Goal: Task Accomplishment & Management: Use online tool/utility

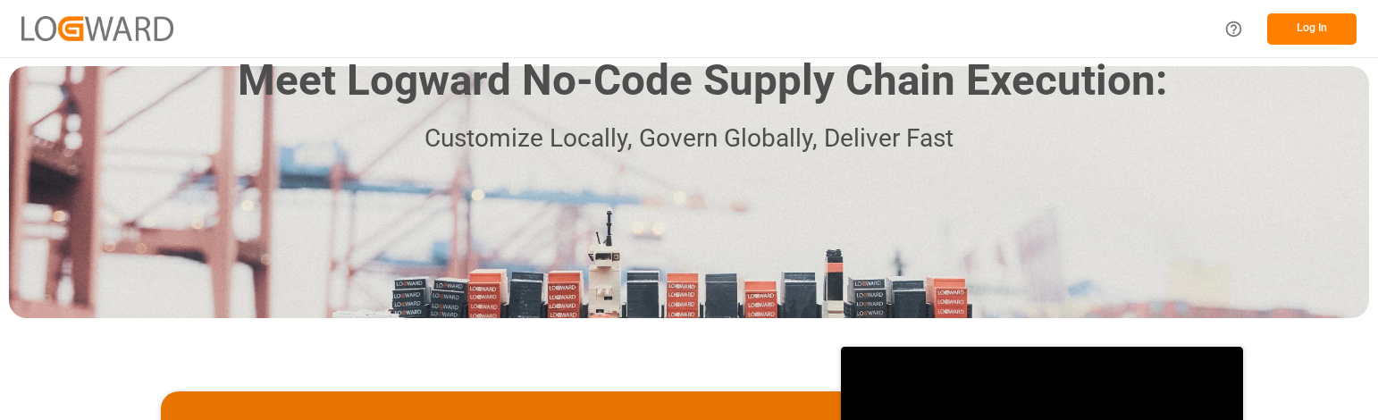
click at [1310, 25] on button "Log In" at bounding box center [1312, 28] width 89 height 31
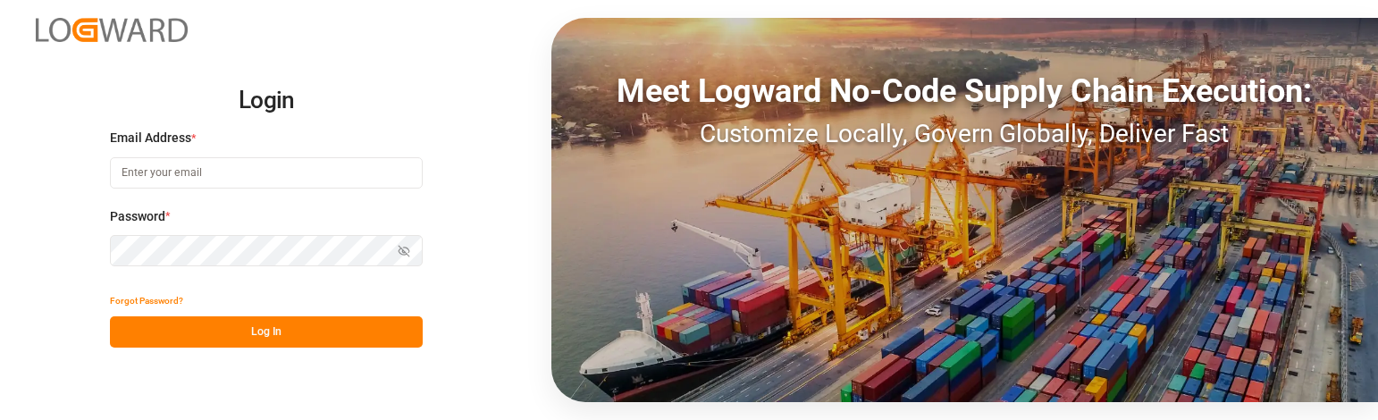
type input "[PERSON_NAME][EMAIL_ADDRESS][PERSON_NAME][DOMAIN_NAME]"
click at [260, 332] on button "Log In" at bounding box center [266, 331] width 313 height 31
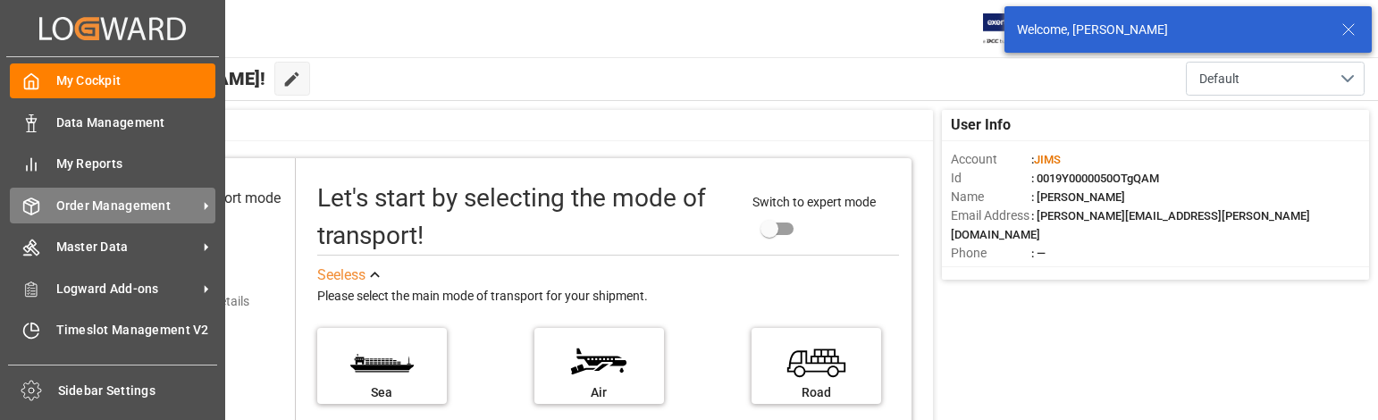
click at [122, 201] on span "Order Management" at bounding box center [126, 206] width 141 height 19
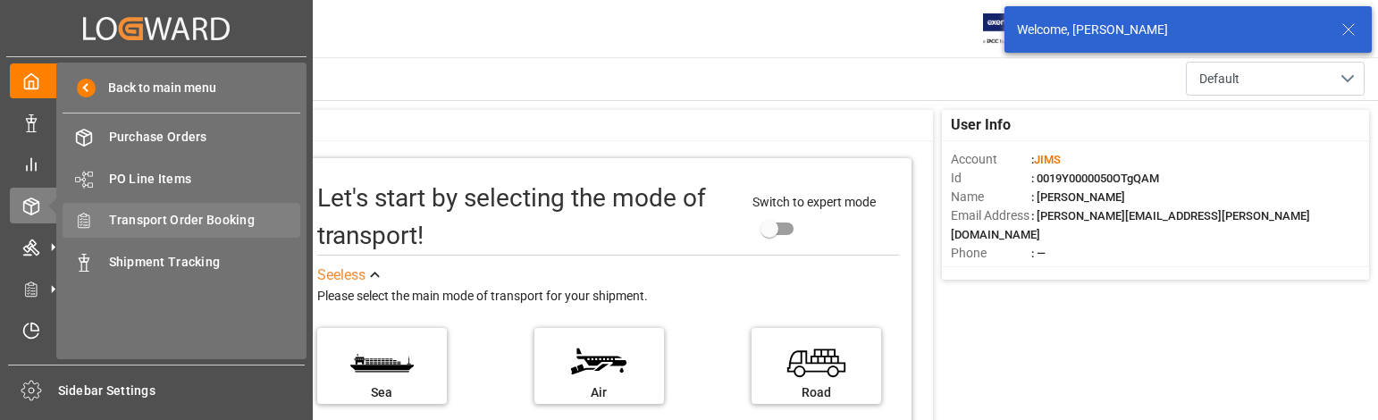
click at [204, 216] on span "Transport Order Booking" at bounding box center [205, 220] width 192 height 19
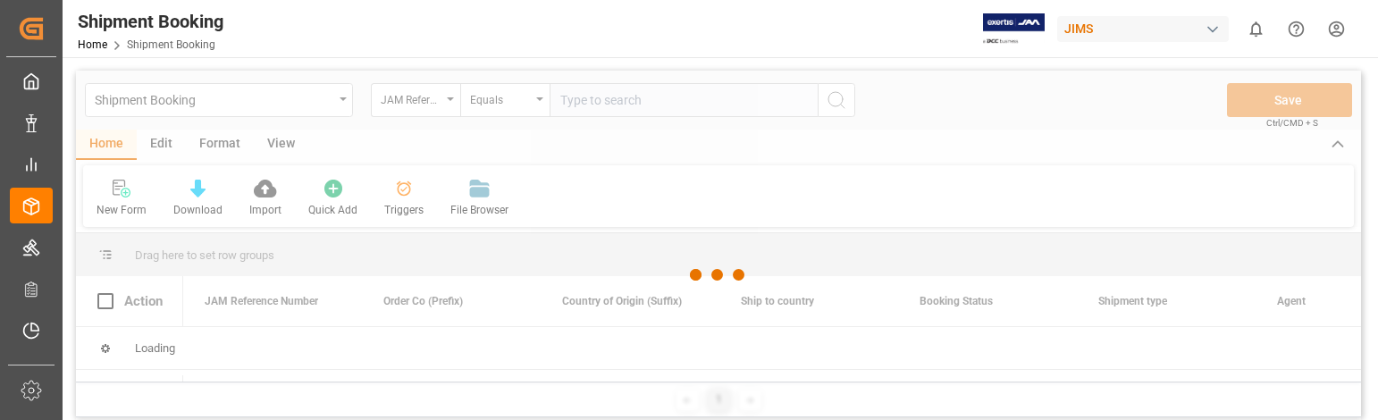
click at [628, 101] on div at bounding box center [718, 275] width 1285 height 409
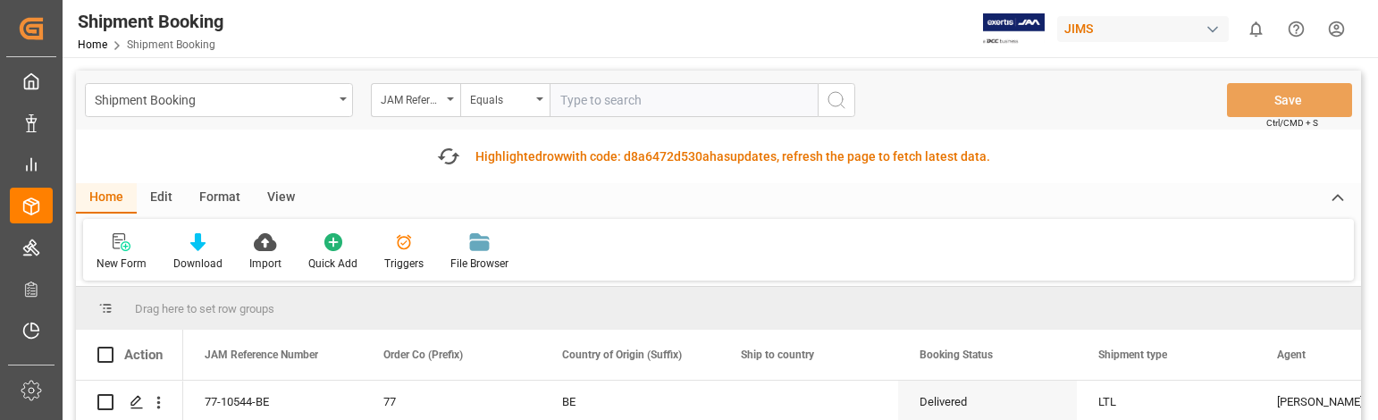
click at [628, 101] on input "text" at bounding box center [684, 100] width 268 height 34
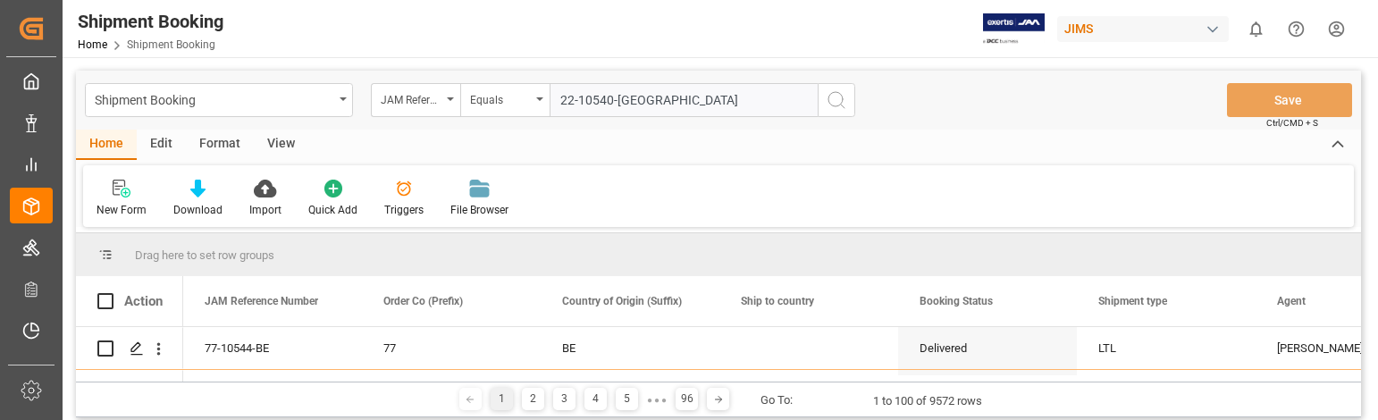
type input "22-10540-[GEOGRAPHIC_DATA]"
click at [835, 98] on icon "search button" at bounding box center [836, 99] width 21 height 21
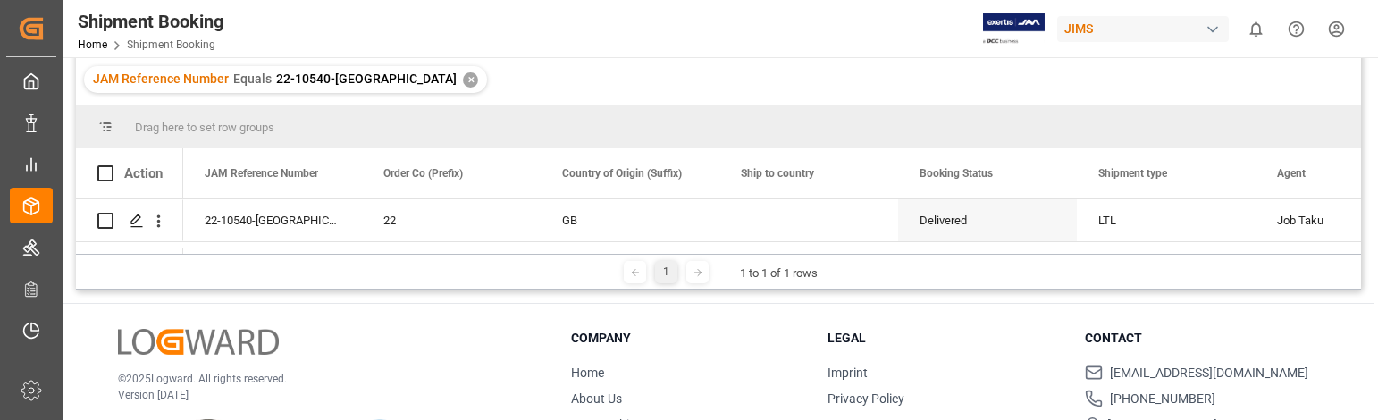
scroll to position [179, 0]
click at [139, 217] on polygon "Press SPACE to select this row." at bounding box center [135, 219] width 9 height 9
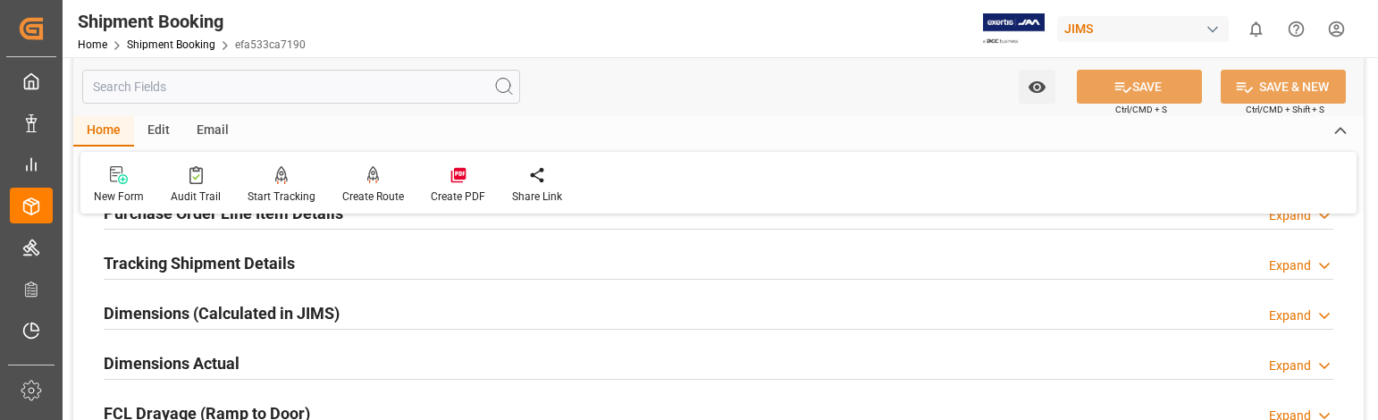
scroll to position [447, 0]
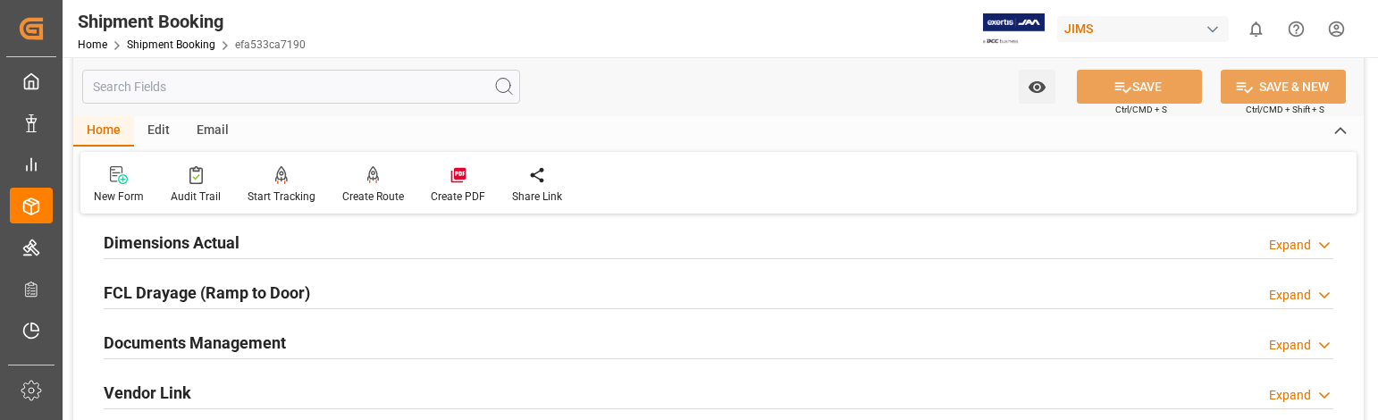
click at [1283, 347] on div "Expand" at bounding box center [1290, 345] width 42 height 19
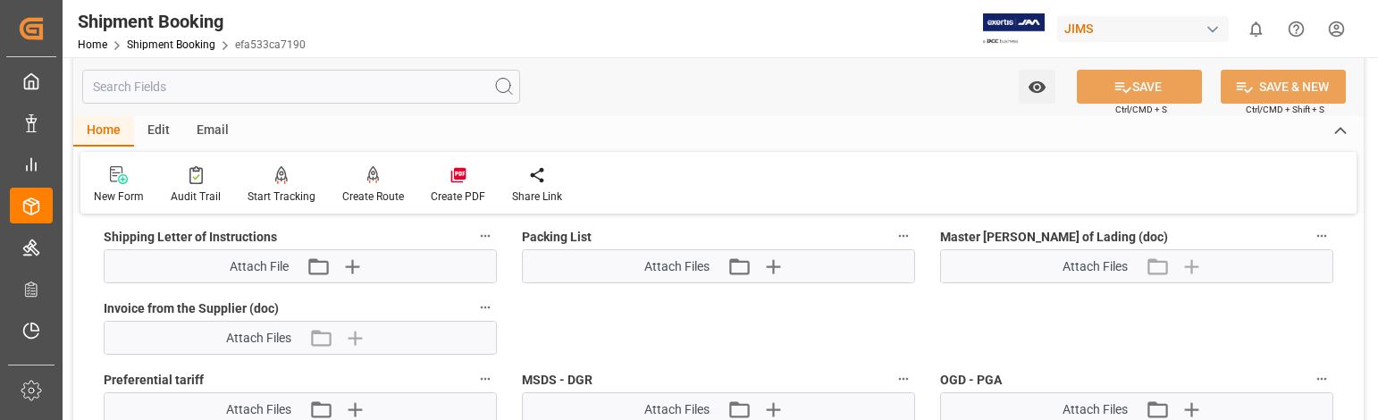
scroll to position [894, 0]
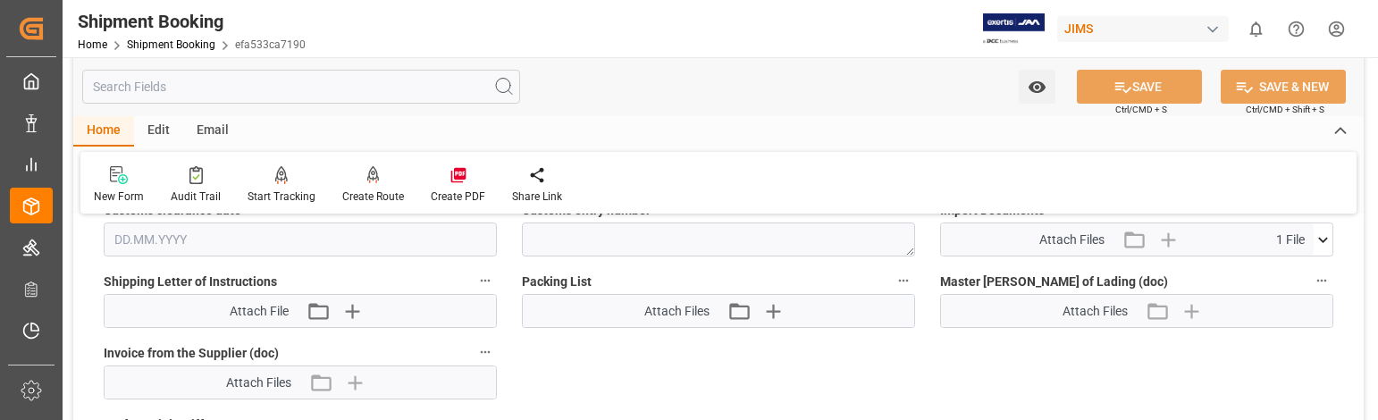
click at [1322, 240] on icon at bounding box center [1324, 239] width 10 height 5
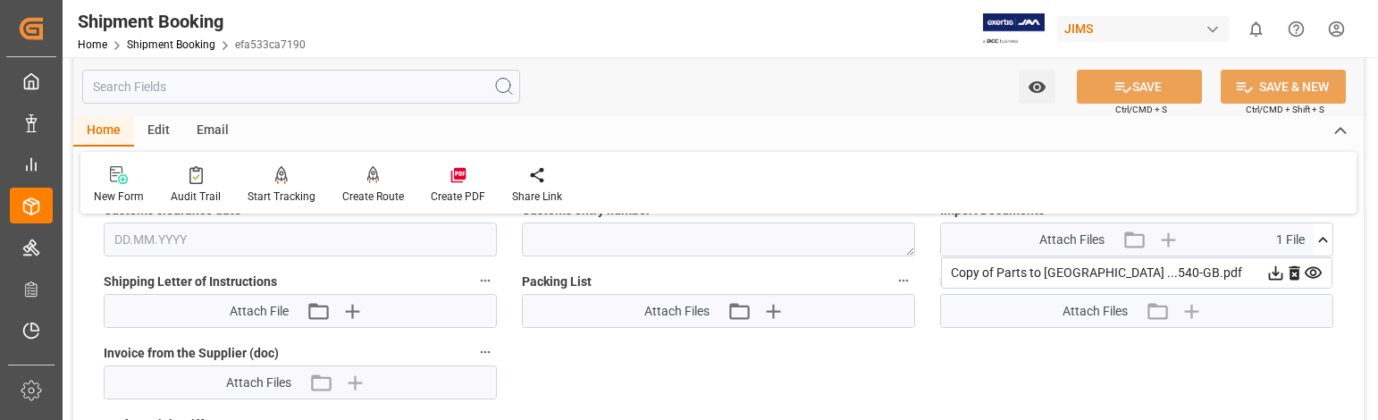
click at [1274, 274] on icon at bounding box center [1276, 273] width 14 height 14
click at [1336, 27] on html "Created by potrace 1.15, written by [PERSON_NAME] [DATE]-[DATE] Created by potr…" at bounding box center [689, 210] width 1378 height 420
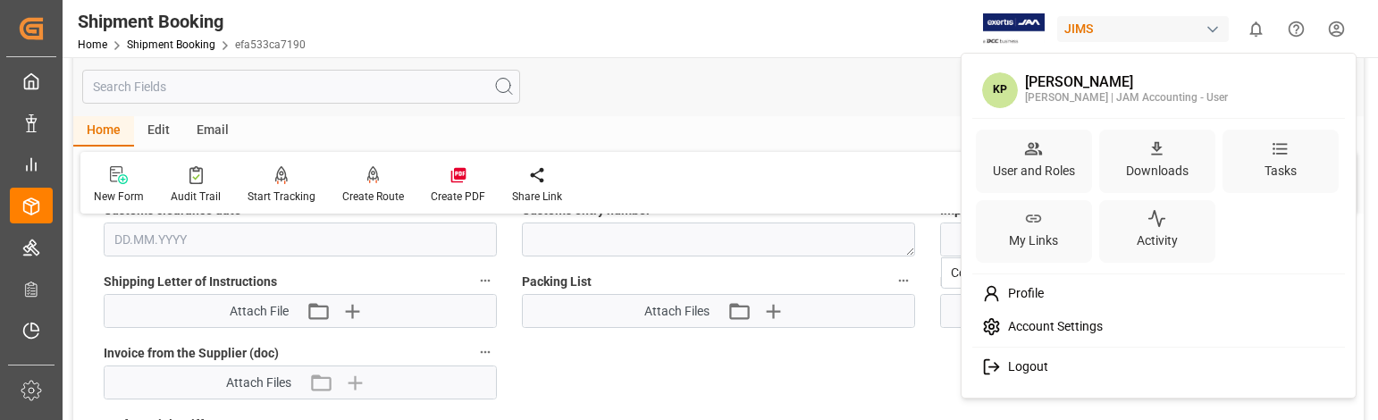
click at [1336, 27] on html "Created by potrace 1.15, written by [PERSON_NAME] [DATE]-[DATE] Created by potr…" at bounding box center [689, 210] width 1378 height 420
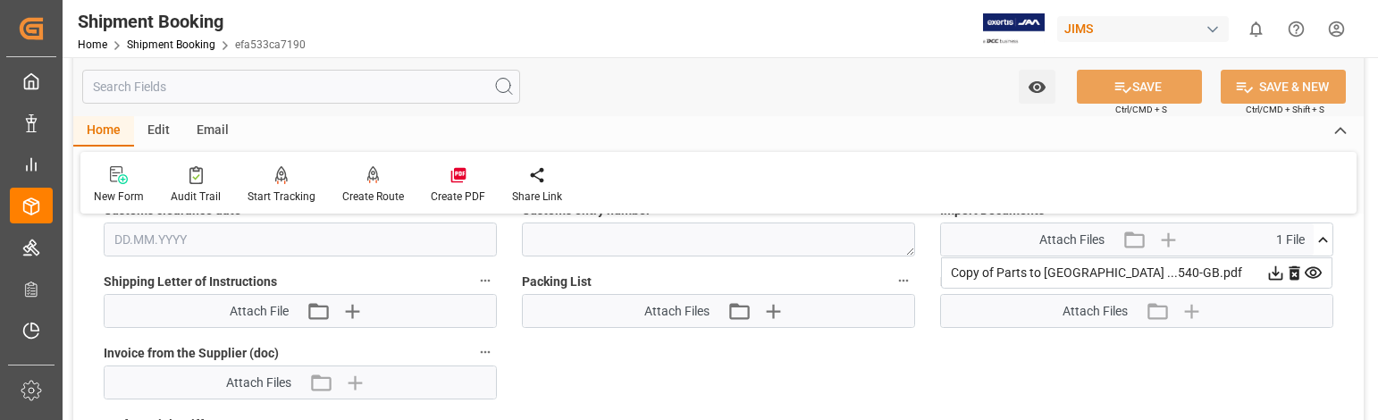
click at [1275, 270] on icon at bounding box center [1276, 273] width 19 height 19
click at [83, 274] on div "Quote Ready In-Transit Delivered Completed Cancelled References Expand JAM Refe…" at bounding box center [718, 48] width 1291 height 1424
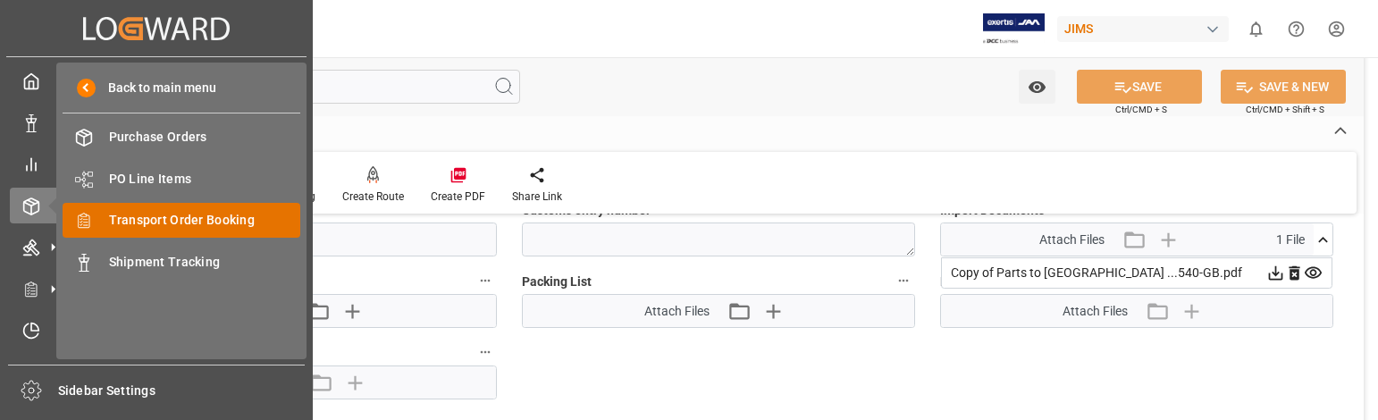
click at [189, 221] on span "Transport Order Booking" at bounding box center [205, 220] width 192 height 19
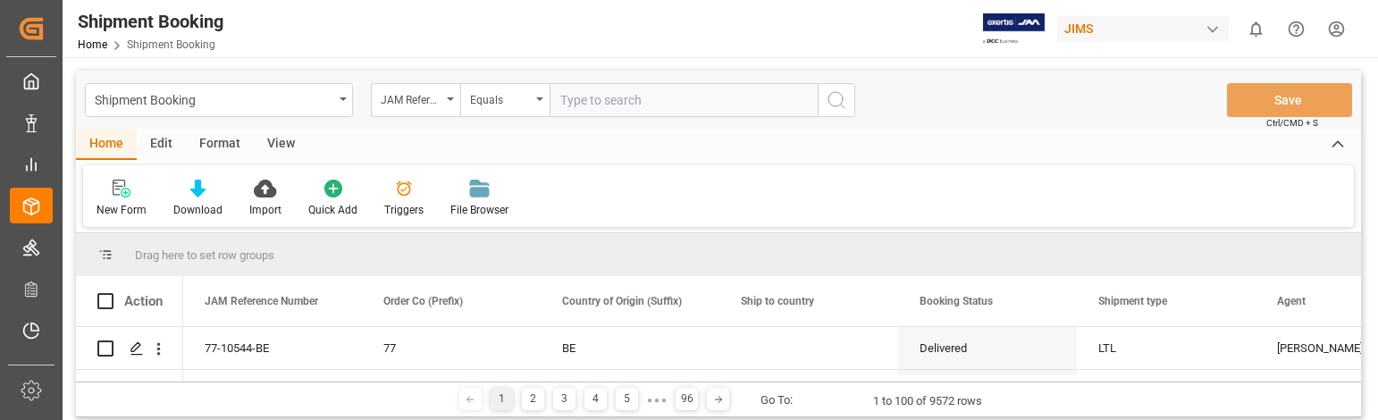
click at [629, 98] on input "text" at bounding box center [684, 100] width 268 height 34
type input "22-9885-CN"
click at [839, 96] on icon "search button" at bounding box center [836, 99] width 21 height 21
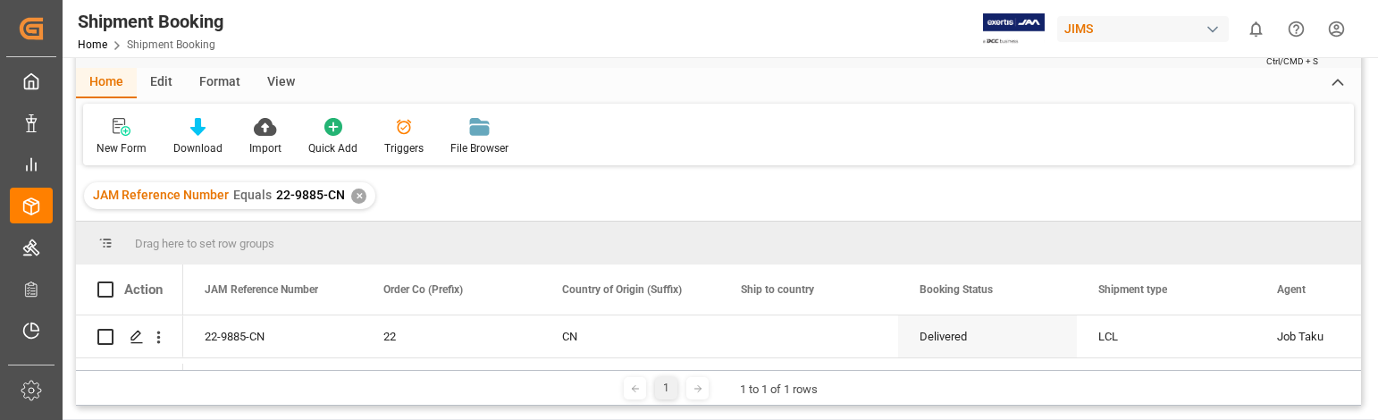
scroll to position [89, 0]
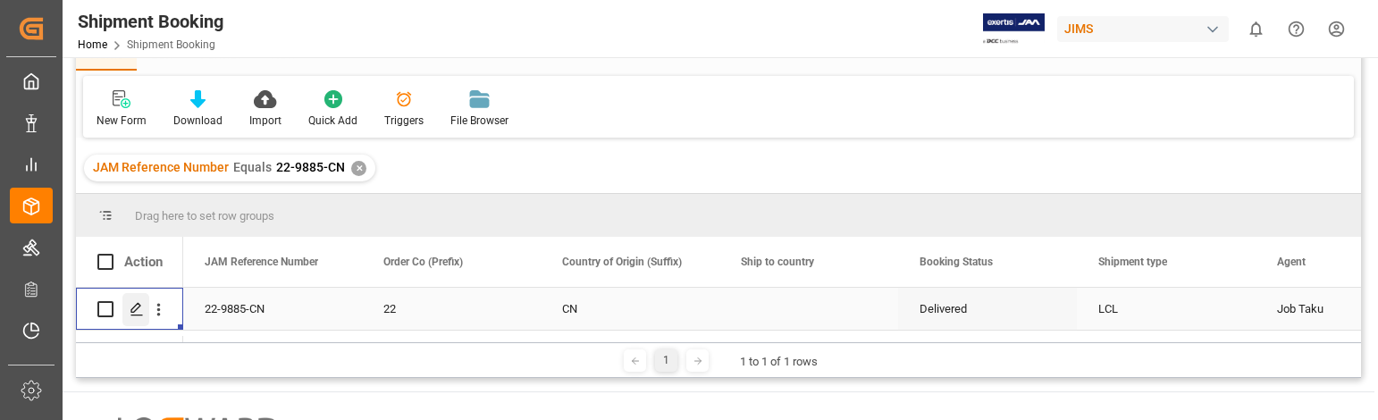
click at [131, 306] on icon "Press SPACE to select this row." at bounding box center [137, 309] width 14 height 14
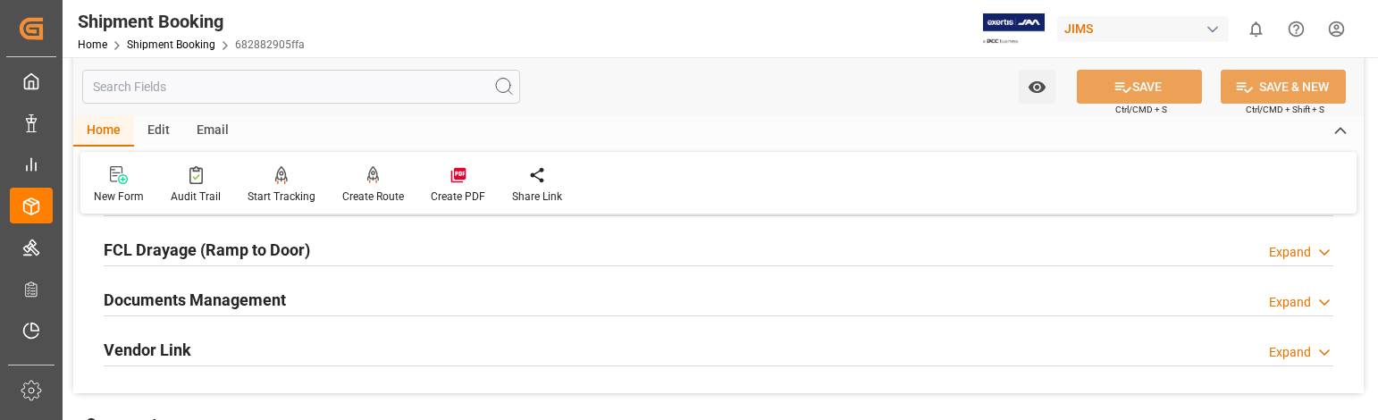
scroll to position [536, 0]
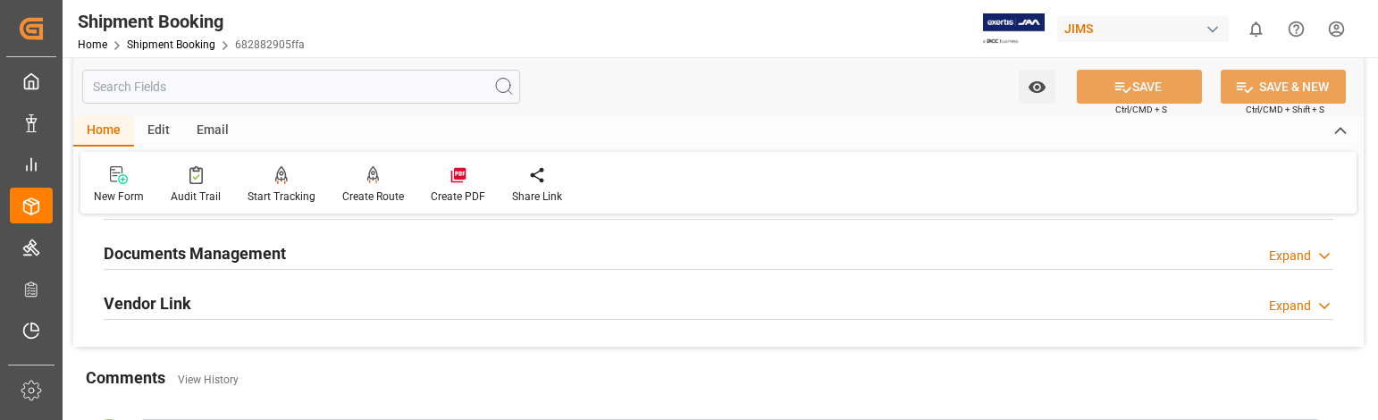
click at [1296, 257] on div "Expand" at bounding box center [1290, 256] width 42 height 19
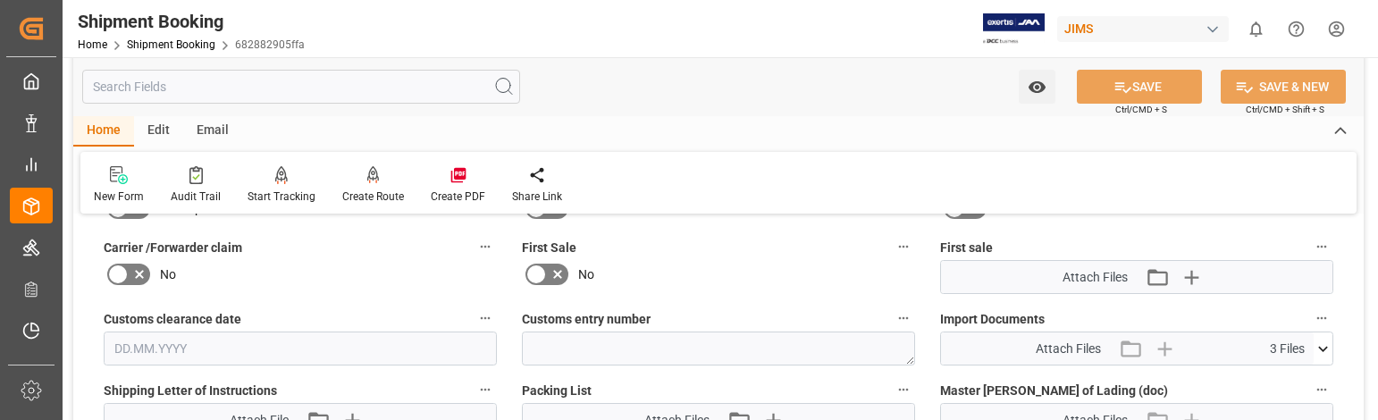
scroll to position [805, 0]
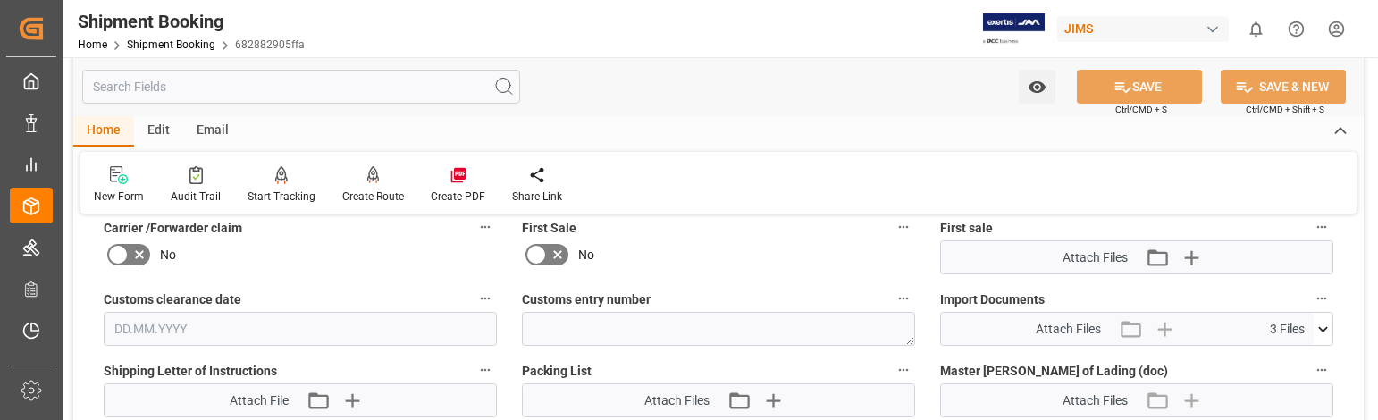
click at [1323, 327] on icon at bounding box center [1323, 329] width 19 height 19
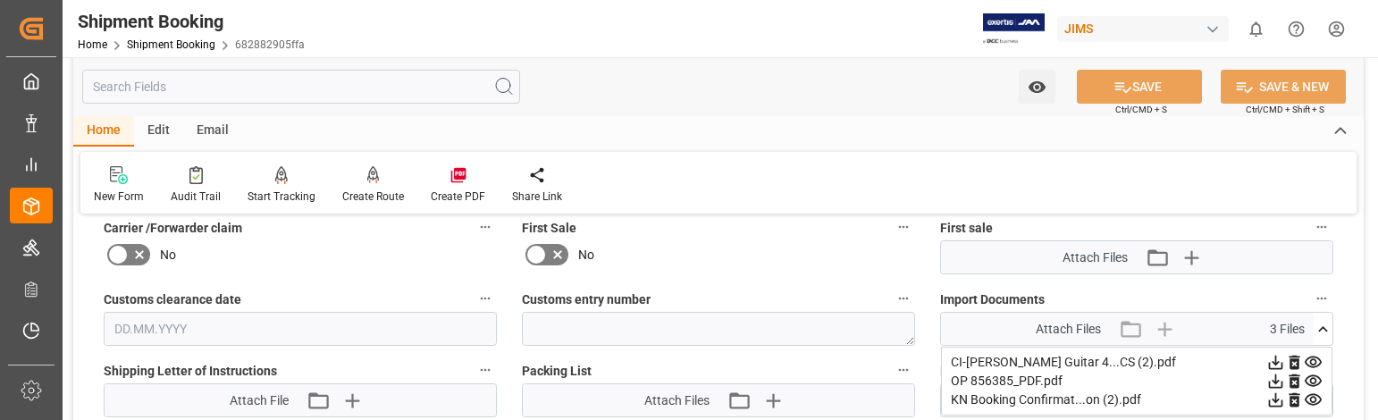
click at [1277, 360] on icon at bounding box center [1276, 363] width 14 height 14
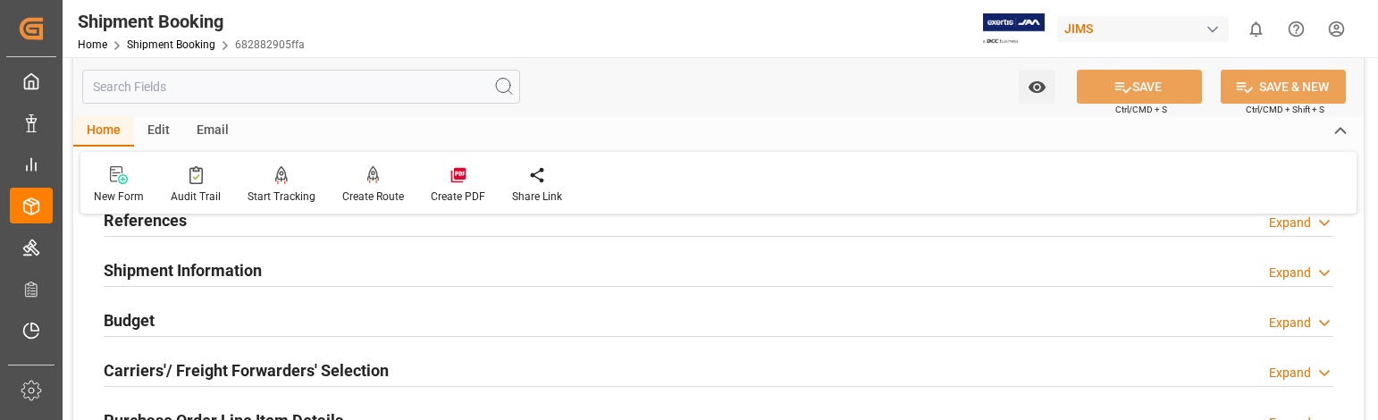
scroll to position [0, 0]
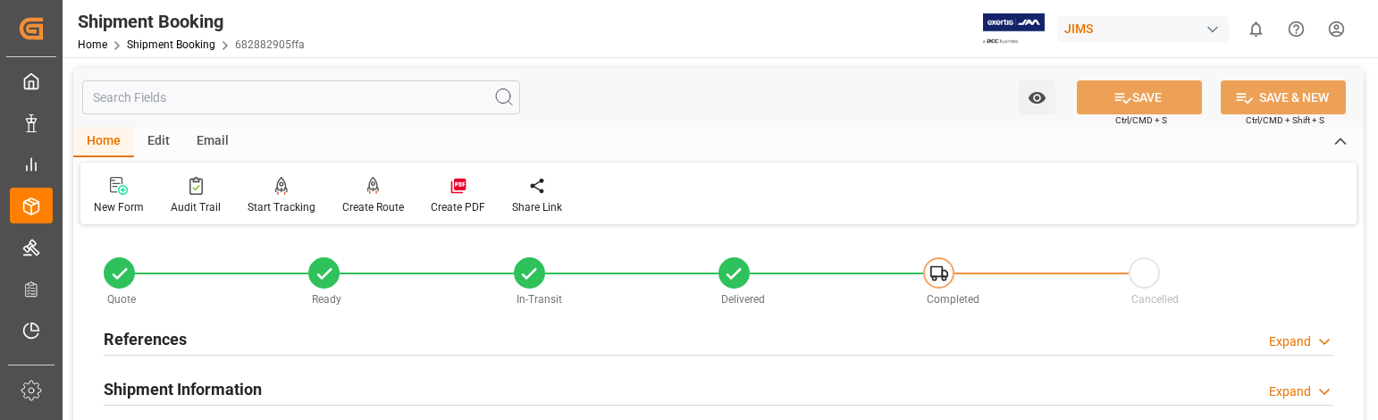
click at [171, 303] on div "Quote" at bounding box center [206, 299] width 205 height 20
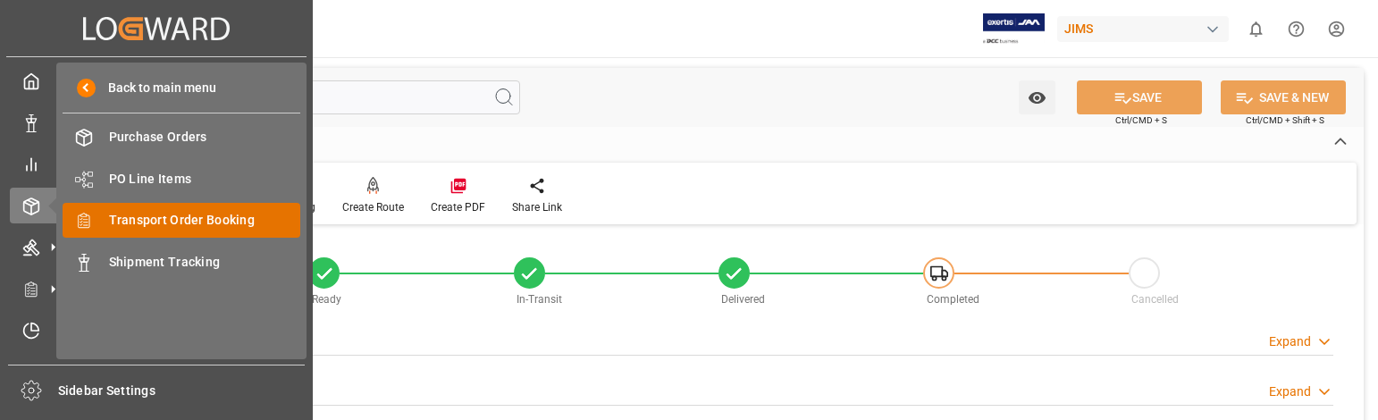
click at [177, 215] on span "Transport Order Booking" at bounding box center [205, 220] width 192 height 19
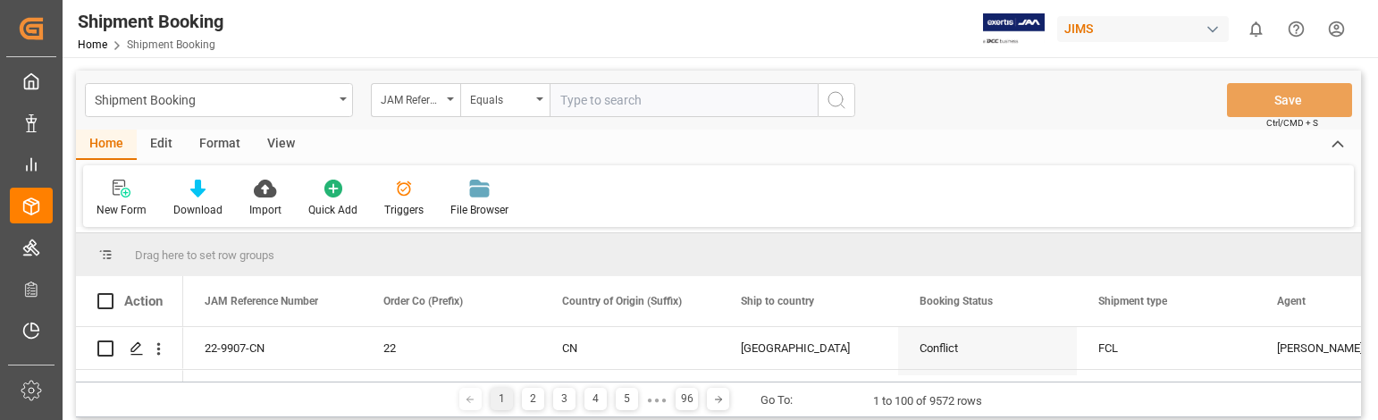
click at [147, 404] on div "1 2 3 4 5 ● ● ● 96 Go To: 1 to 100 of 9572 rows" at bounding box center [718, 400] width 1285 height 36
click at [594, 99] on input "text" at bounding box center [684, 100] width 268 height 34
type input "22-8489-[GEOGRAPHIC_DATA]"
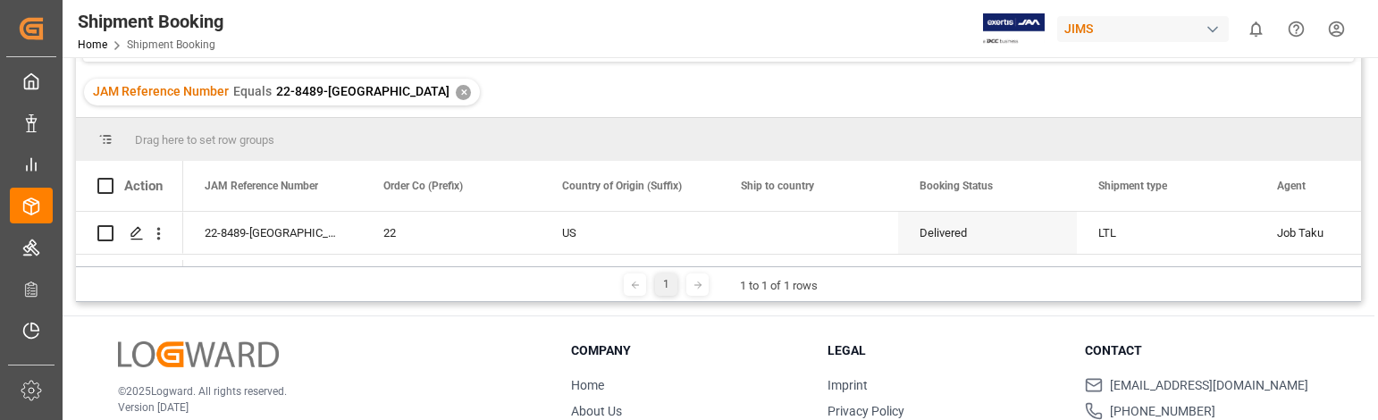
scroll to position [179, 0]
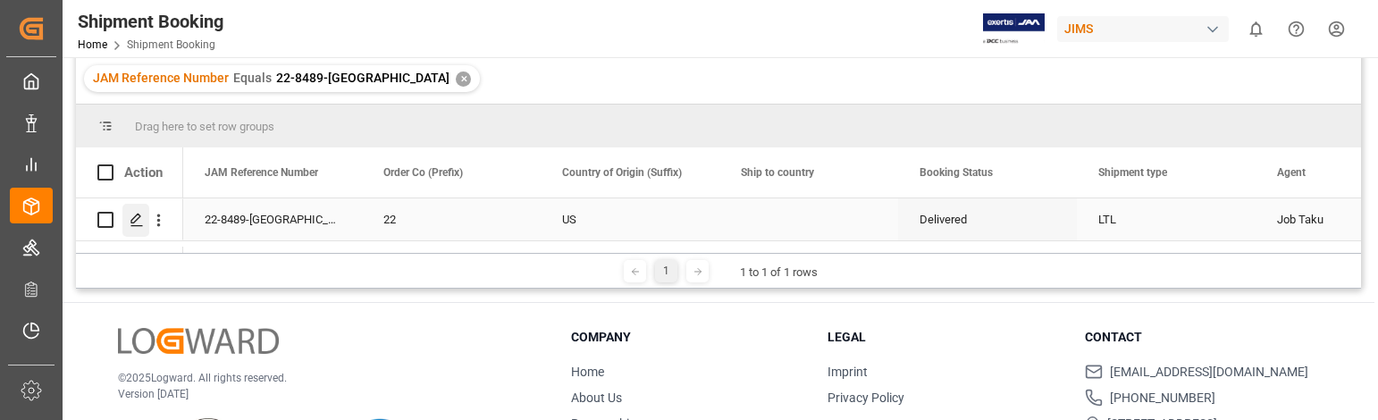
click at [134, 214] on icon "Press SPACE to select this row." at bounding box center [137, 220] width 14 height 14
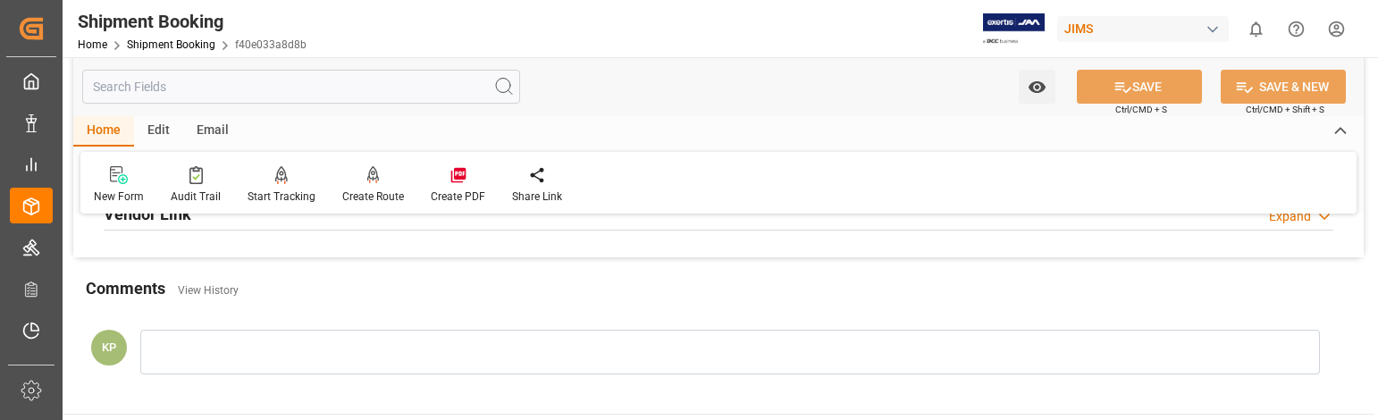
scroll to position [536, 0]
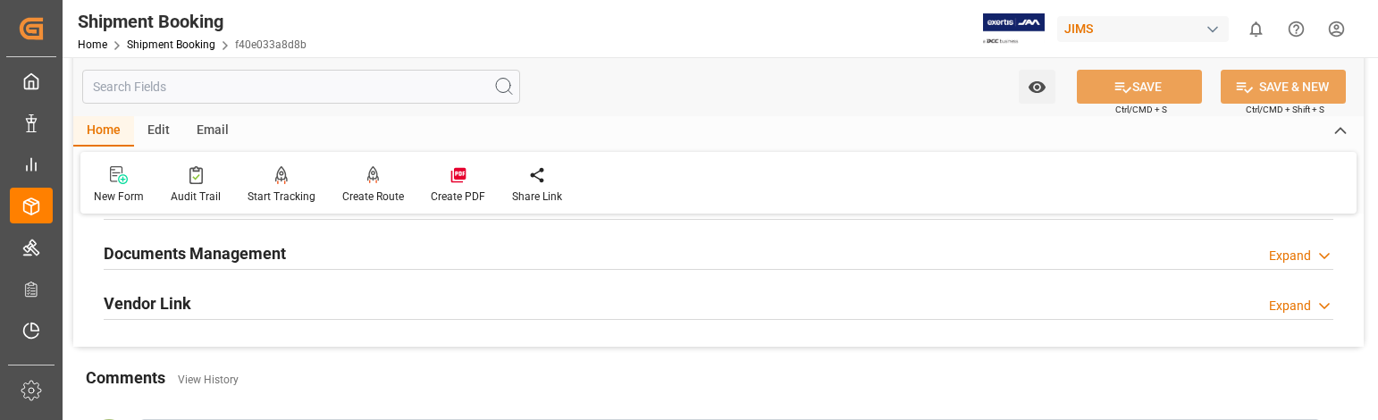
click at [1286, 253] on div "Expand" at bounding box center [1290, 256] width 42 height 19
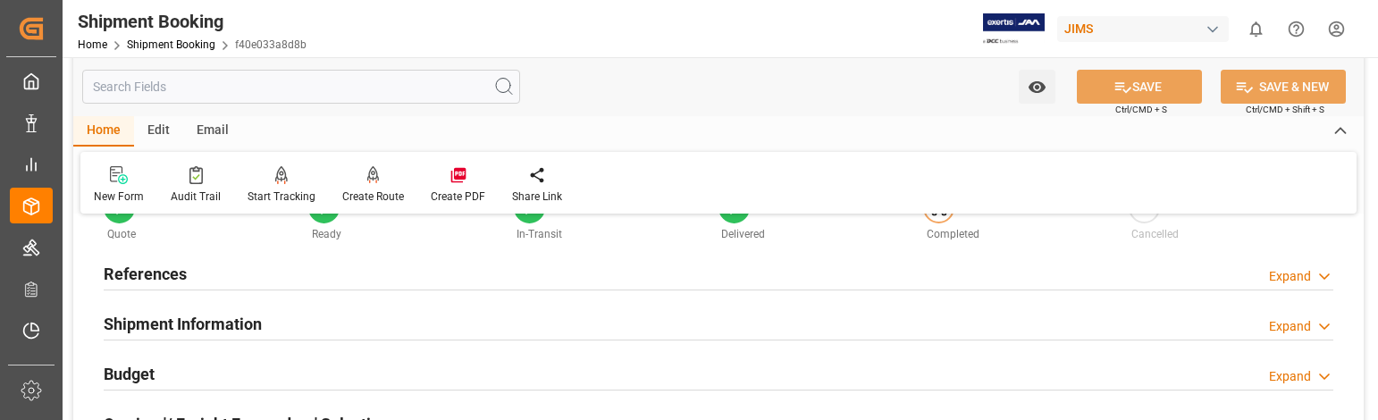
scroll to position [0, 0]
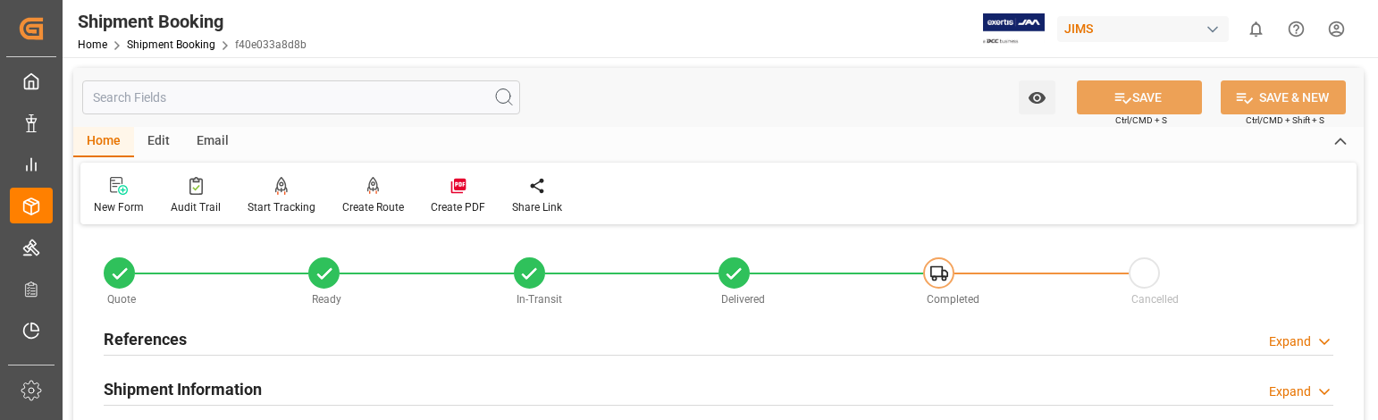
click at [198, 306] on div "Quote" at bounding box center [206, 299] width 205 height 20
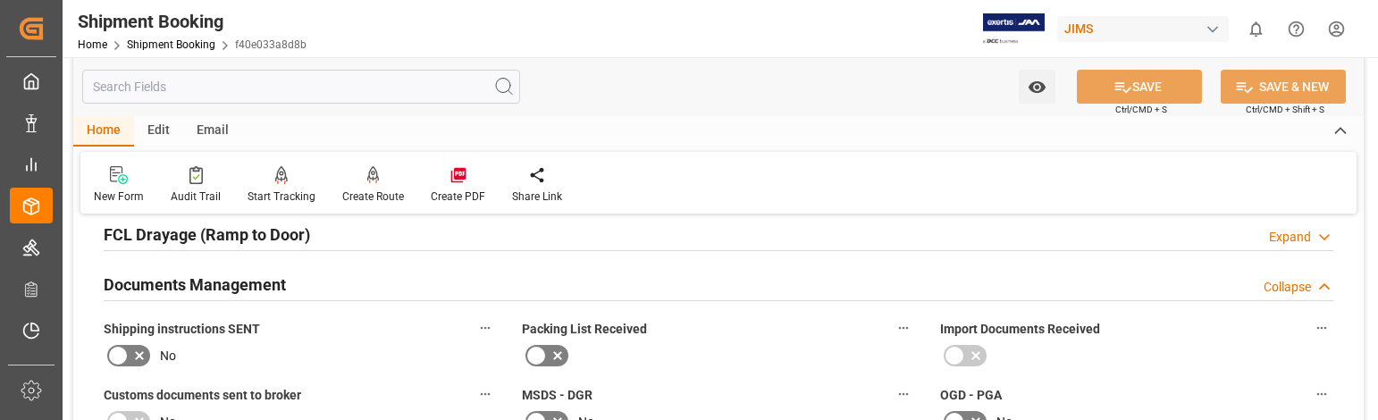
scroll to position [536, 0]
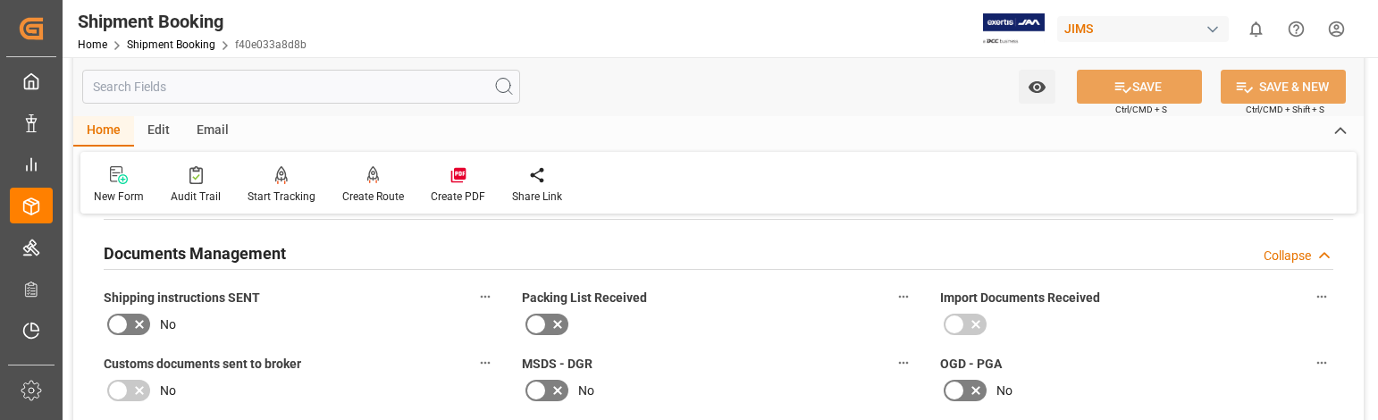
click at [375, 88] on input "text" at bounding box center [301, 87] width 438 height 34
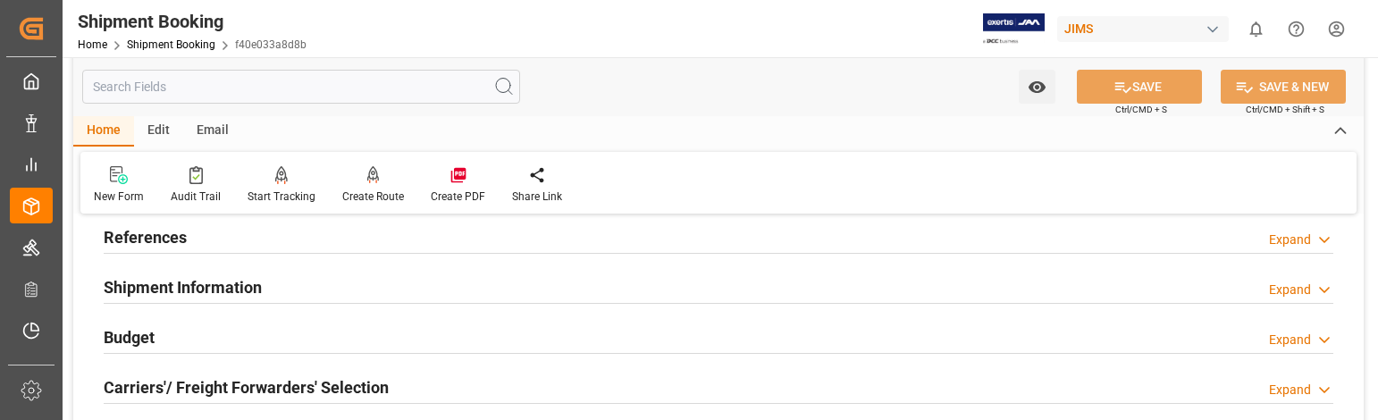
scroll to position [0, 0]
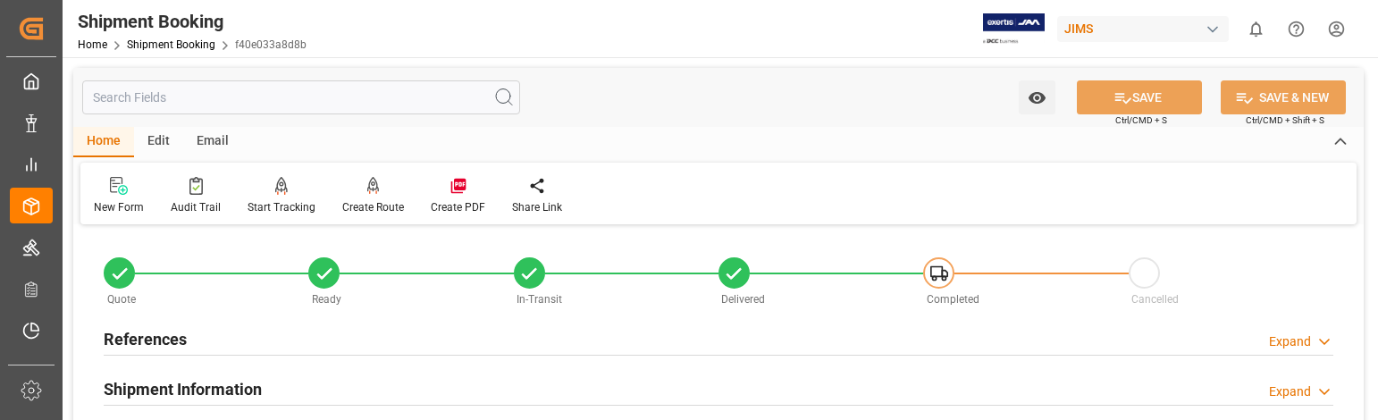
click at [200, 322] on div "References Expand" at bounding box center [719, 338] width 1230 height 34
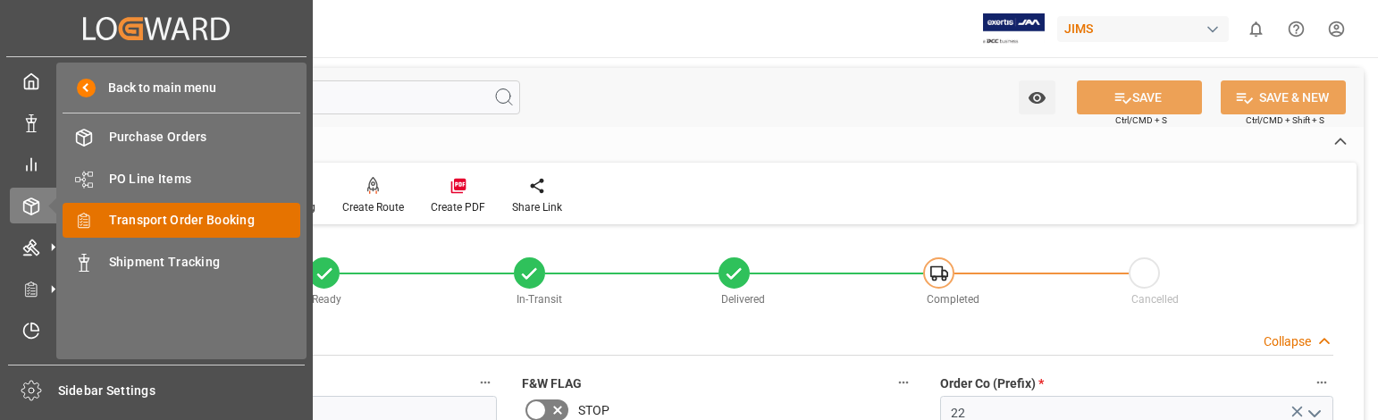
click at [190, 217] on span "Transport Order Booking" at bounding box center [205, 220] width 192 height 19
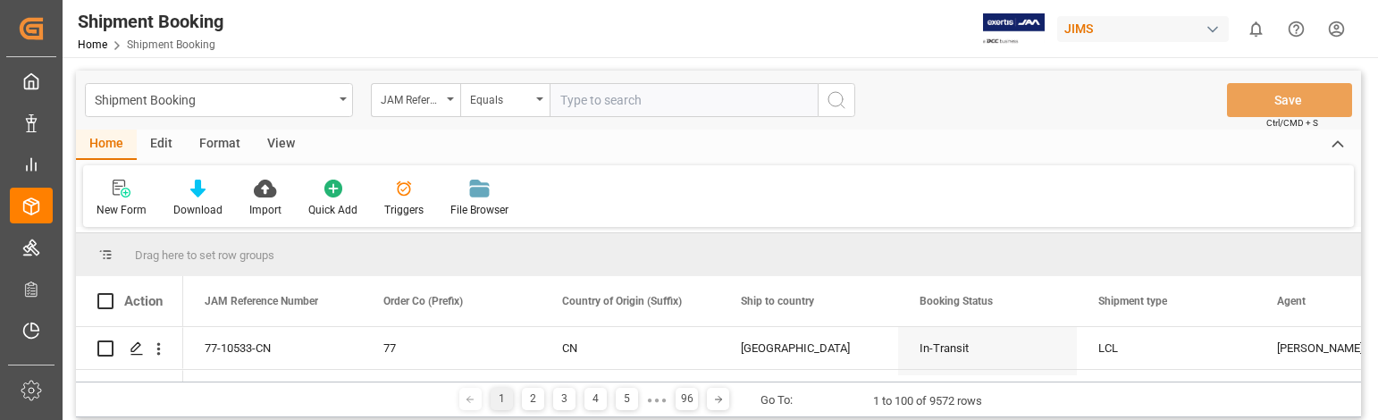
click at [616, 98] on input "text" at bounding box center [684, 100] width 268 height 34
type input "22-8877-[GEOGRAPHIC_DATA]"
click at [833, 102] on icon "search button" at bounding box center [836, 99] width 21 height 21
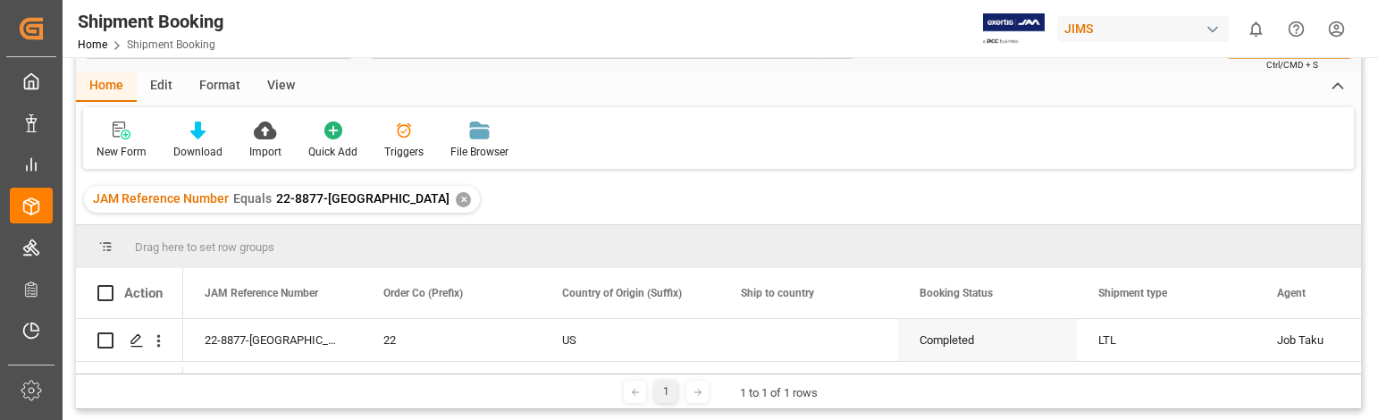
scroll to position [89, 0]
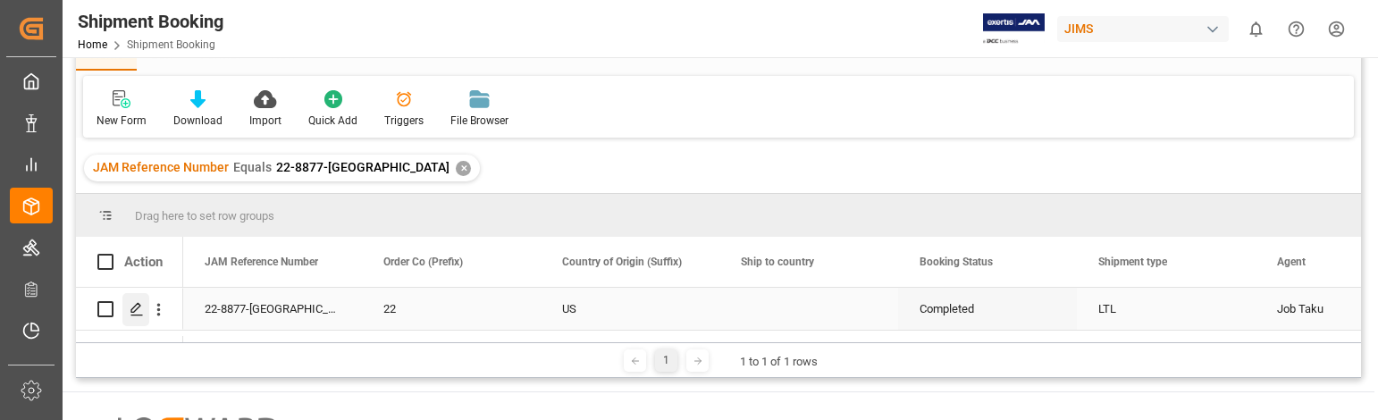
click at [139, 307] on icon "Press SPACE to select this row." at bounding box center [137, 309] width 14 height 14
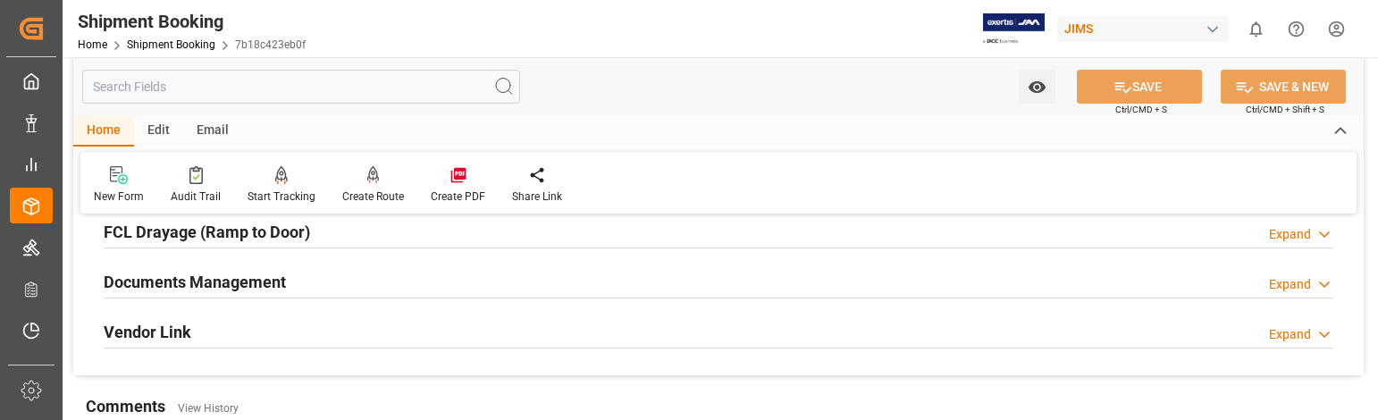
scroll to position [536, 0]
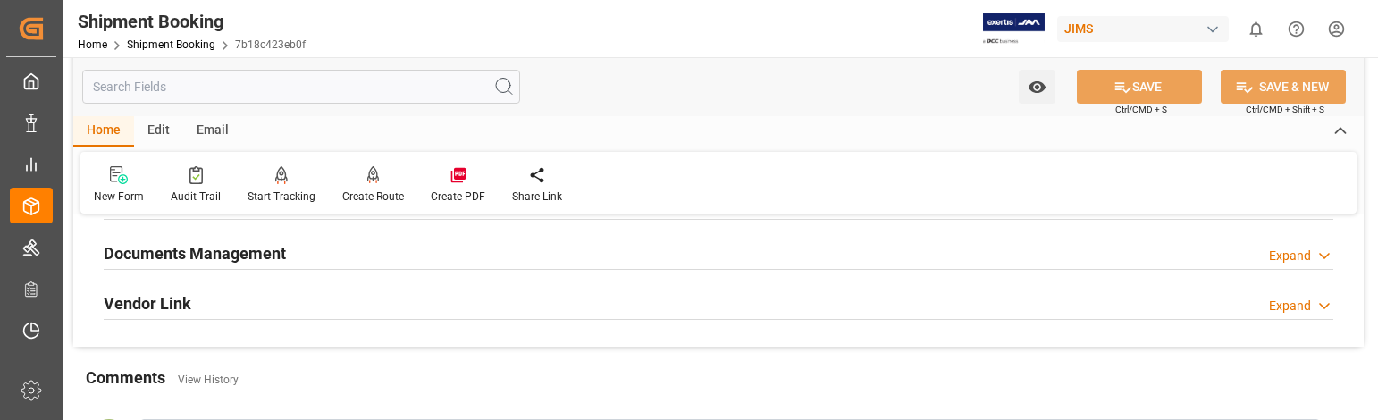
click at [1302, 255] on div "Expand" at bounding box center [1290, 256] width 42 height 19
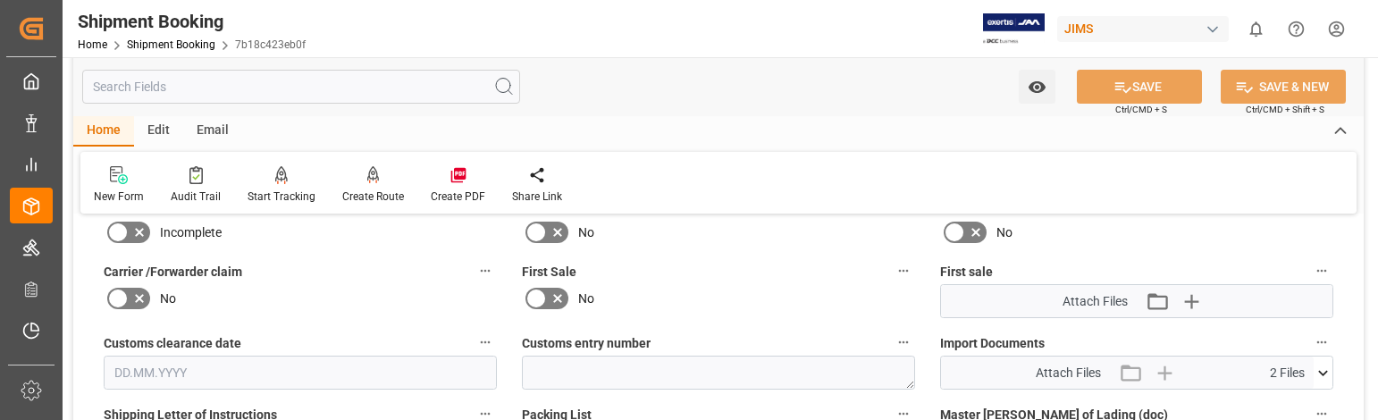
scroll to position [805, 0]
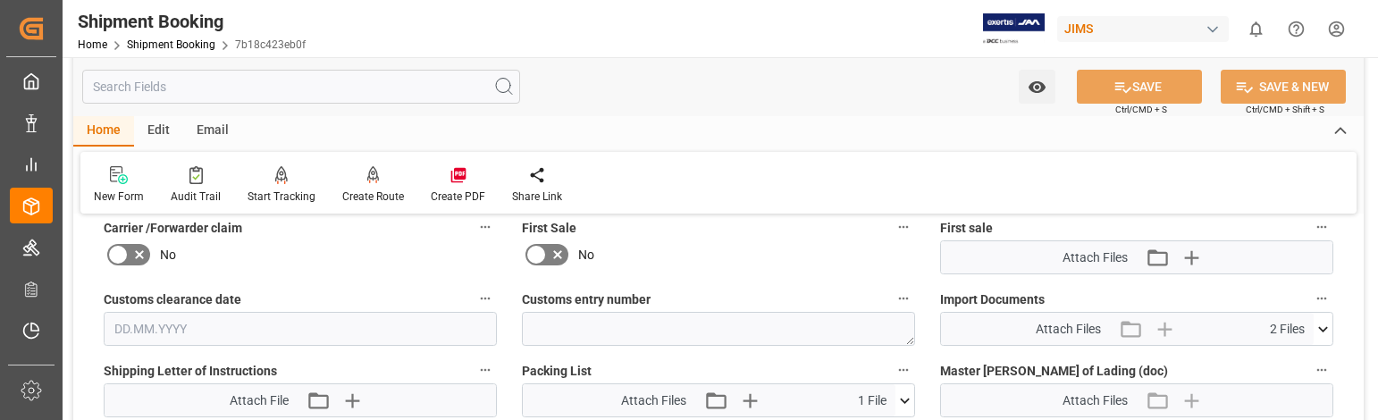
click at [944, 184] on div "New Form Audit Trail Start Tracking Create Empty Shipment Tracking Create Route…" at bounding box center [718, 183] width 1277 height 62
click at [1322, 328] on icon at bounding box center [1324, 328] width 10 height 5
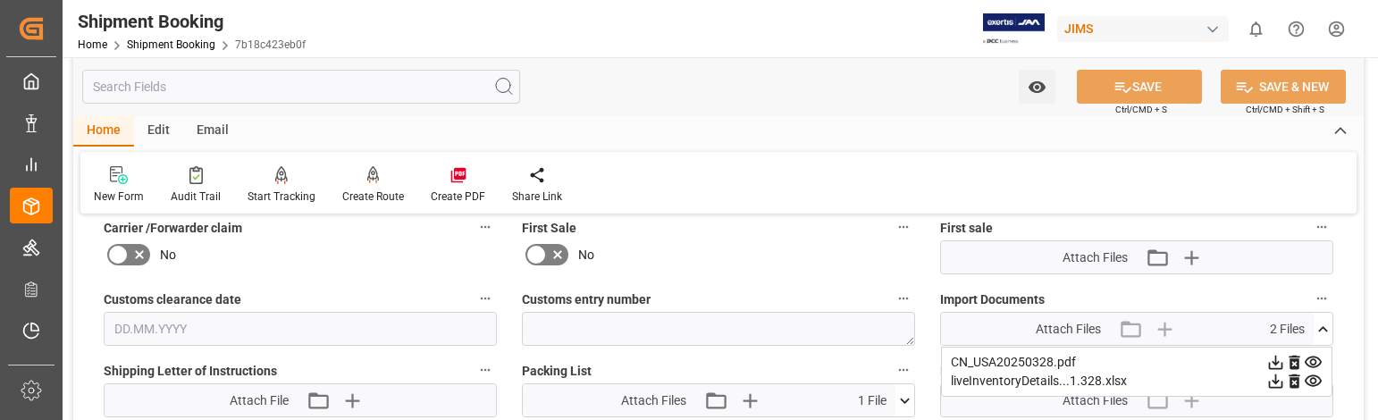
click at [1269, 365] on icon at bounding box center [1276, 363] width 14 height 14
click at [1276, 360] on icon at bounding box center [1276, 363] width 14 height 14
click at [1272, 364] on icon at bounding box center [1276, 362] width 19 height 19
click at [1336, 28] on html "Created by potrace 1.15, written by [PERSON_NAME] [DATE]-[DATE] Created by potr…" at bounding box center [689, 210] width 1378 height 420
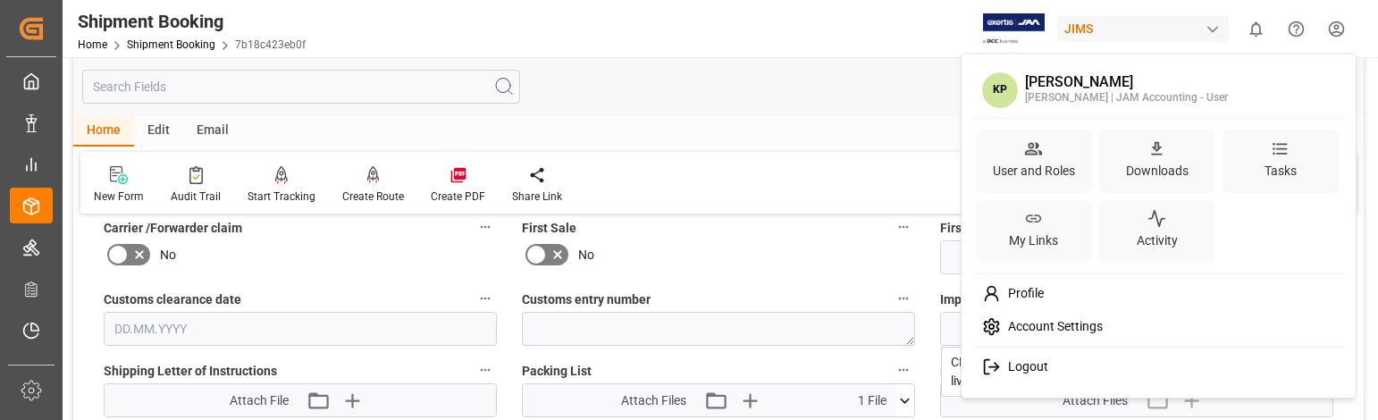
click at [1026, 365] on span "Logout" at bounding box center [1024, 367] width 47 height 16
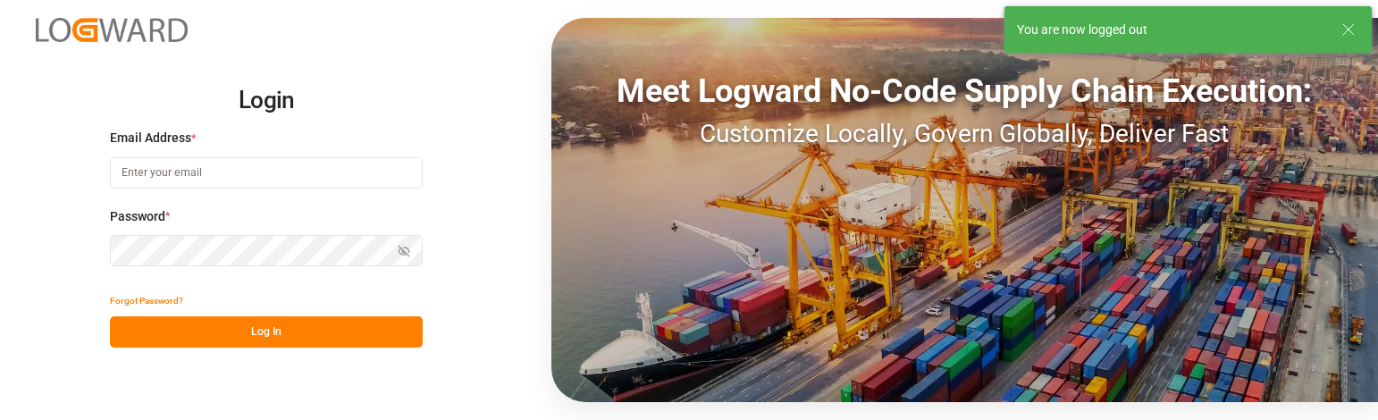
type input "[PERSON_NAME][EMAIL_ADDRESS][PERSON_NAME][DOMAIN_NAME]"
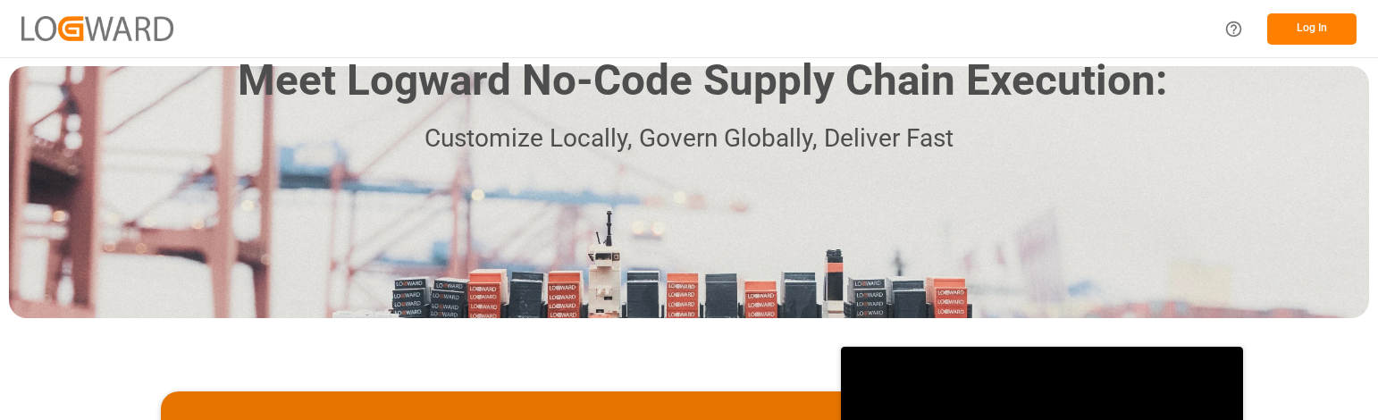
click at [1352, 175] on div "Meet Logward No-Code Supply Chain Execution: Customize Locally, Govern Globally…" at bounding box center [689, 192] width 1361 height 252
click at [1310, 25] on button "Log In" at bounding box center [1312, 28] width 89 height 31
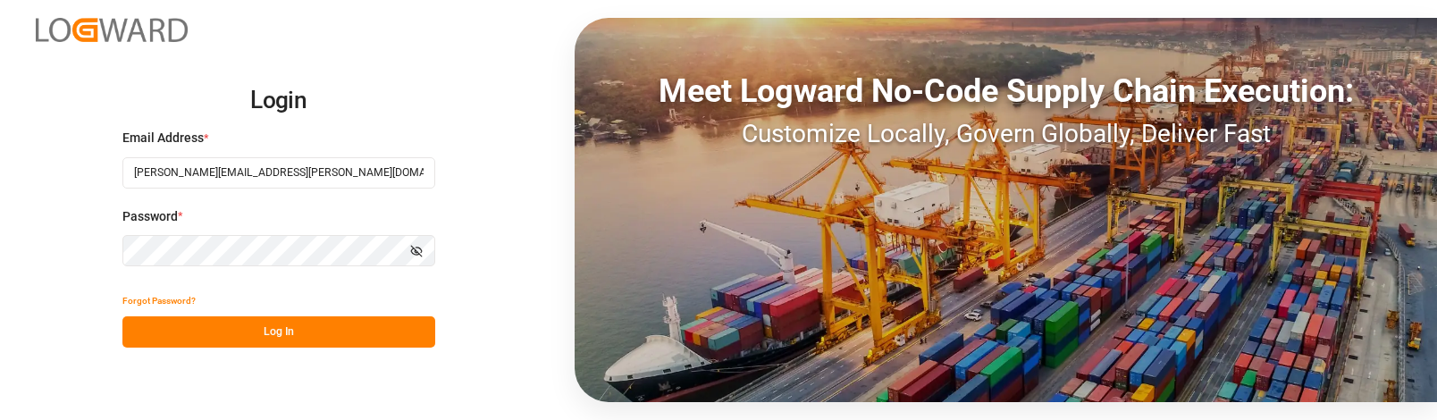
click at [316, 328] on button "Log In" at bounding box center [278, 331] width 313 height 31
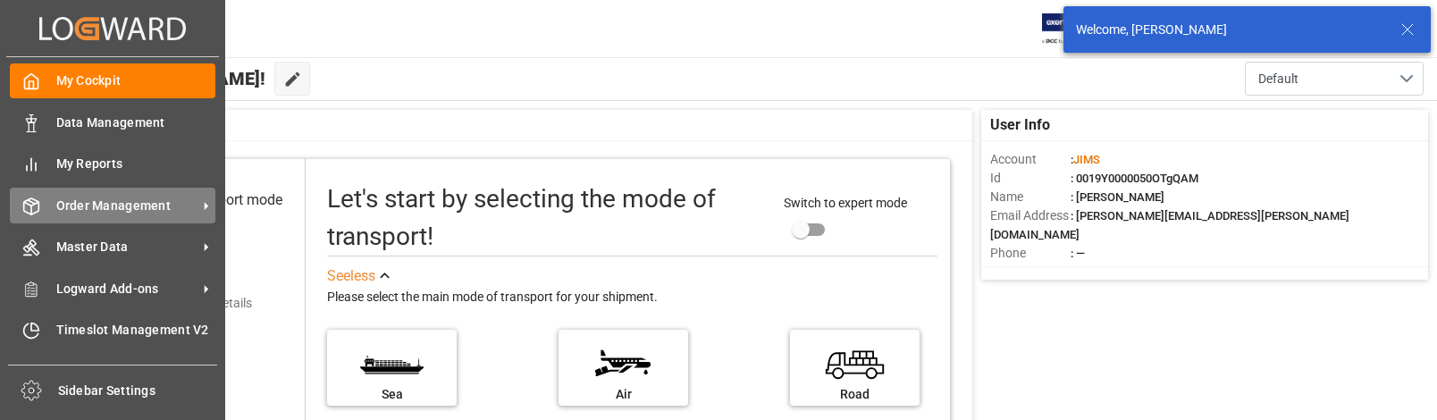
click at [124, 201] on span "Order Management" at bounding box center [126, 206] width 141 height 19
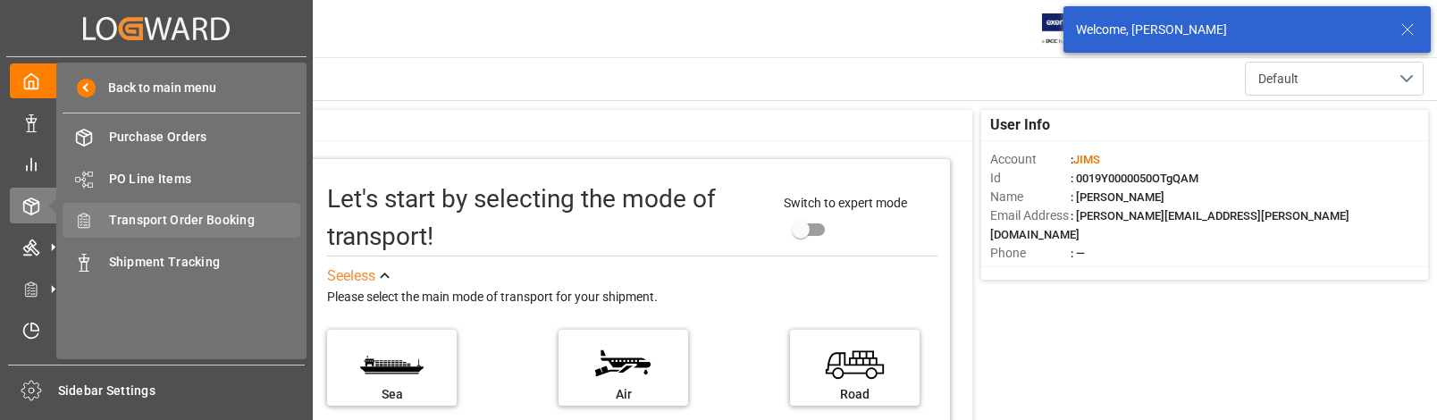
click at [205, 214] on span "Transport Order Booking" at bounding box center [205, 220] width 192 height 19
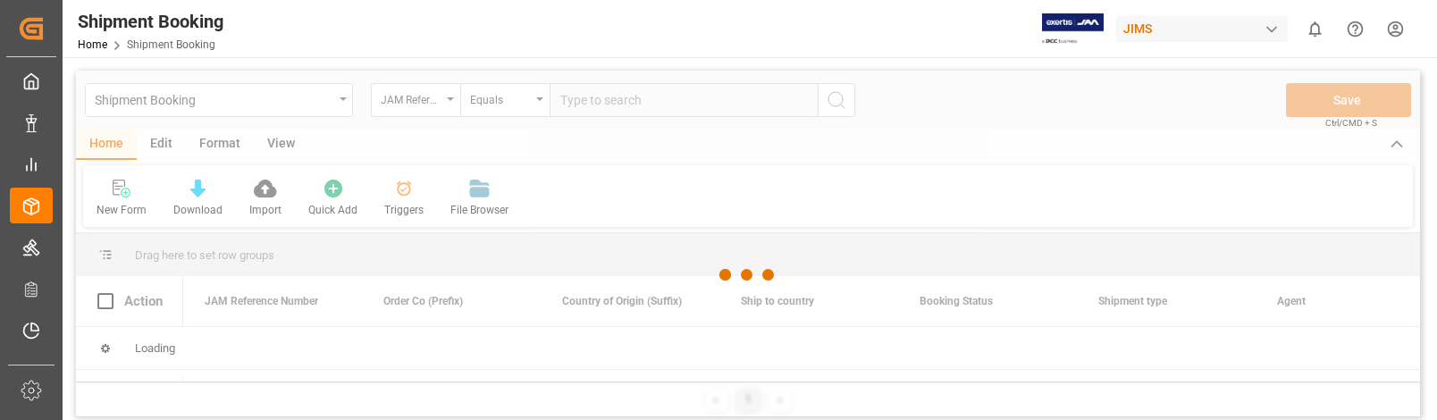
click at [636, 103] on div at bounding box center [748, 275] width 1344 height 409
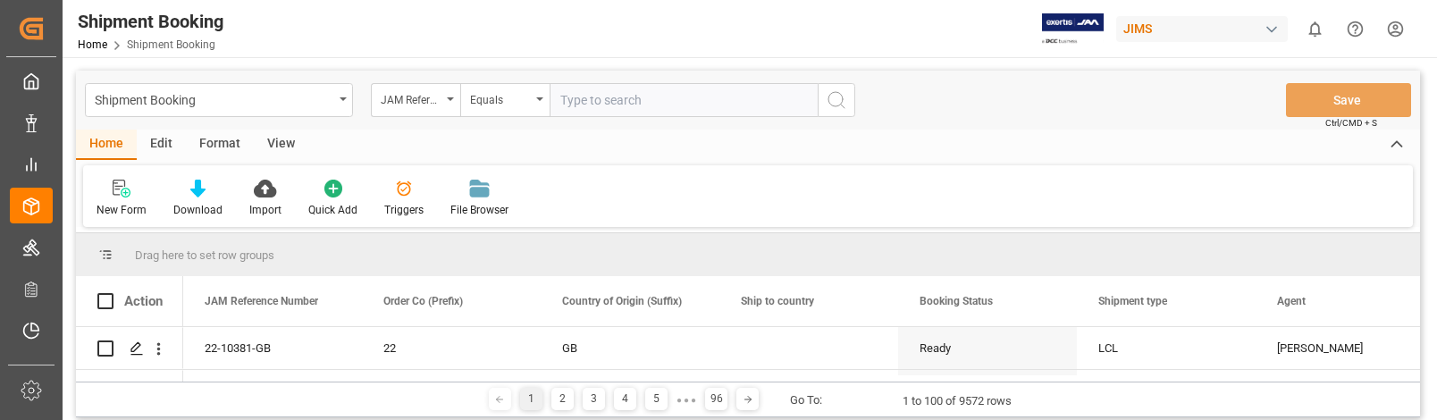
click at [652, 94] on input "text" at bounding box center [684, 100] width 268 height 34
type input "22-10378-[GEOGRAPHIC_DATA]"
click at [837, 97] on icon "search button" at bounding box center [836, 99] width 21 height 21
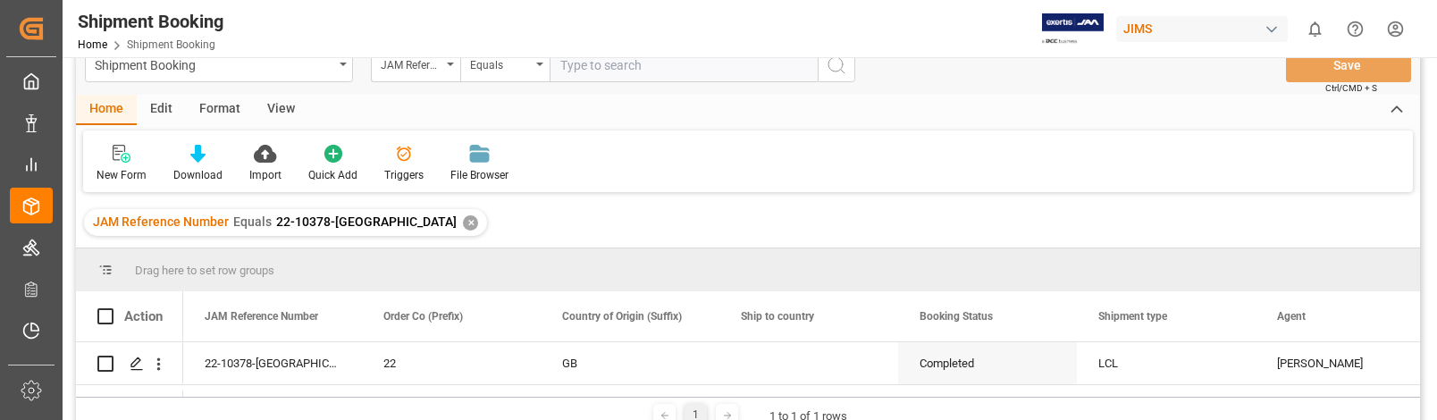
scroll to position [89, 0]
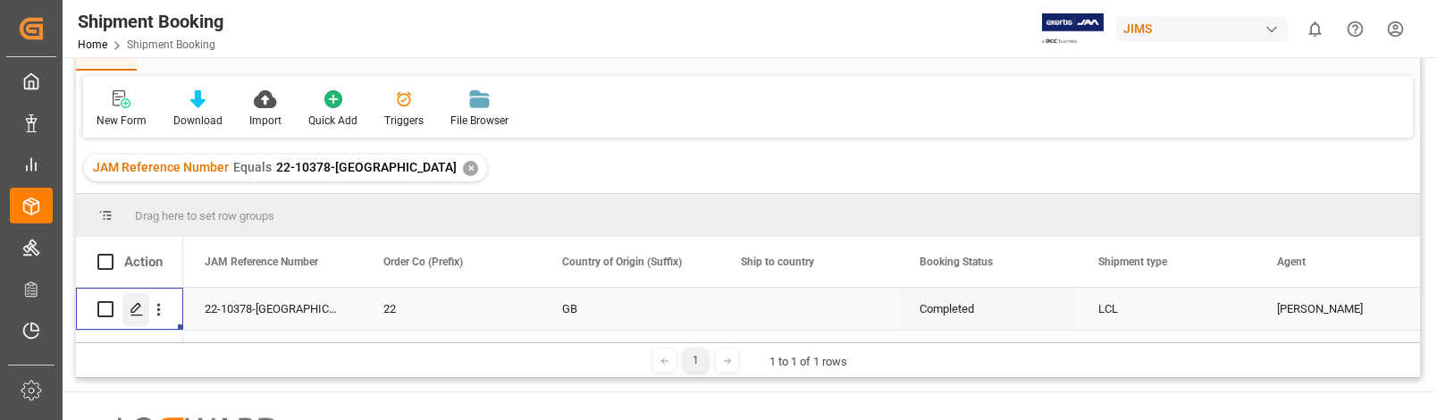
click at [134, 308] on polygon "Press SPACE to select this row." at bounding box center [135, 308] width 9 height 9
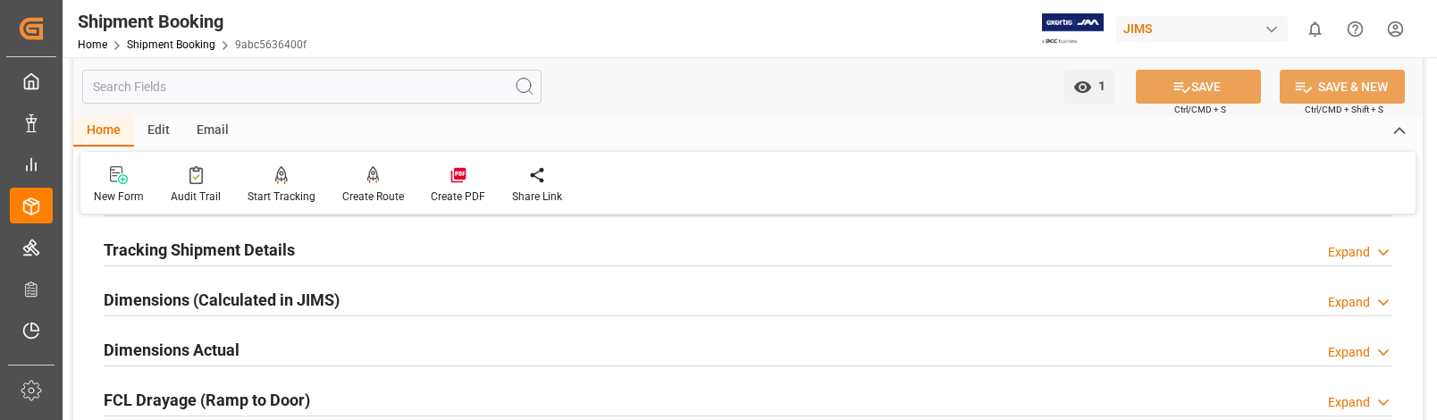
scroll to position [447, 0]
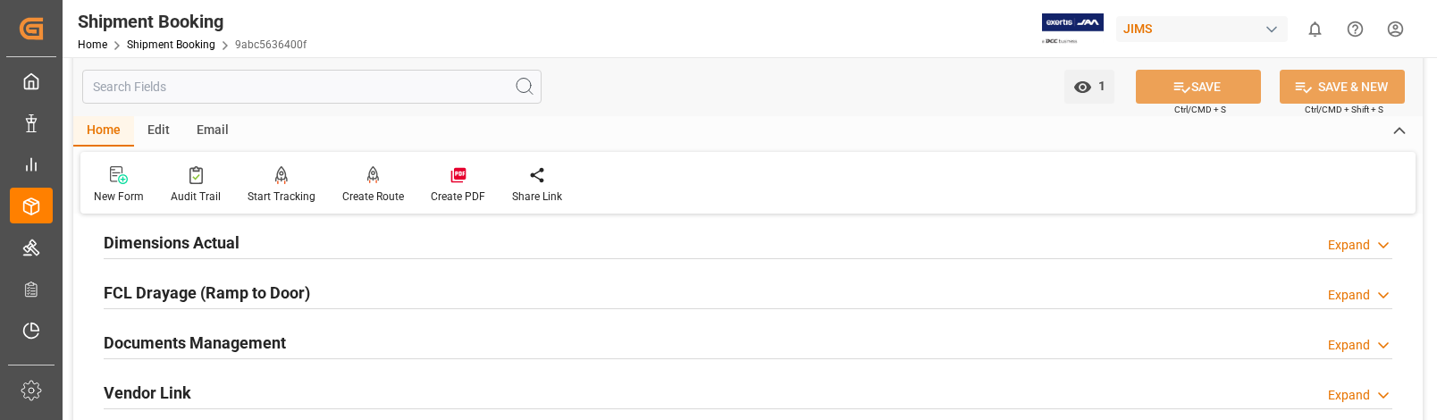
click at [1358, 343] on div "Expand" at bounding box center [1349, 345] width 42 height 19
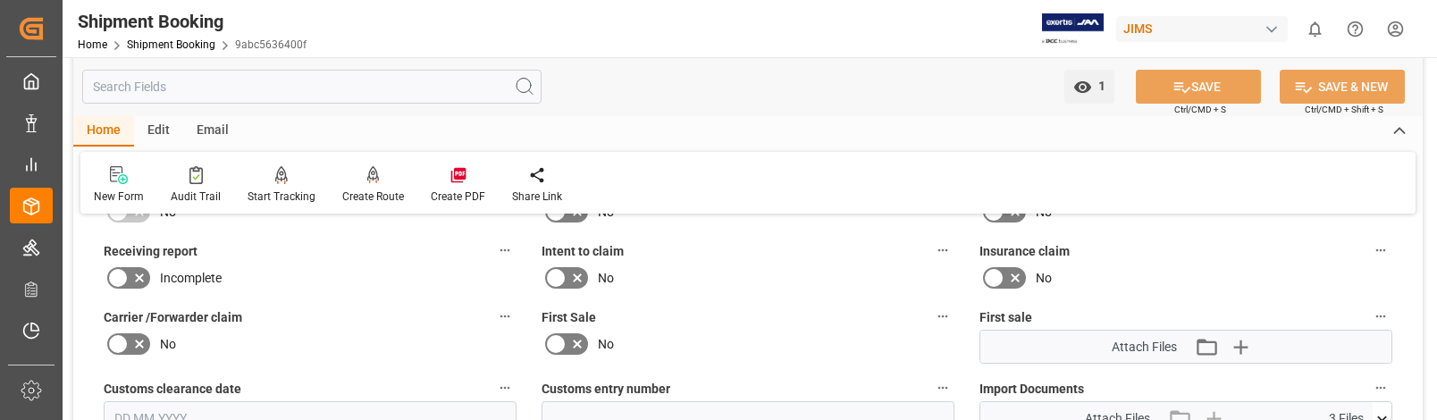
scroll to position [805, 0]
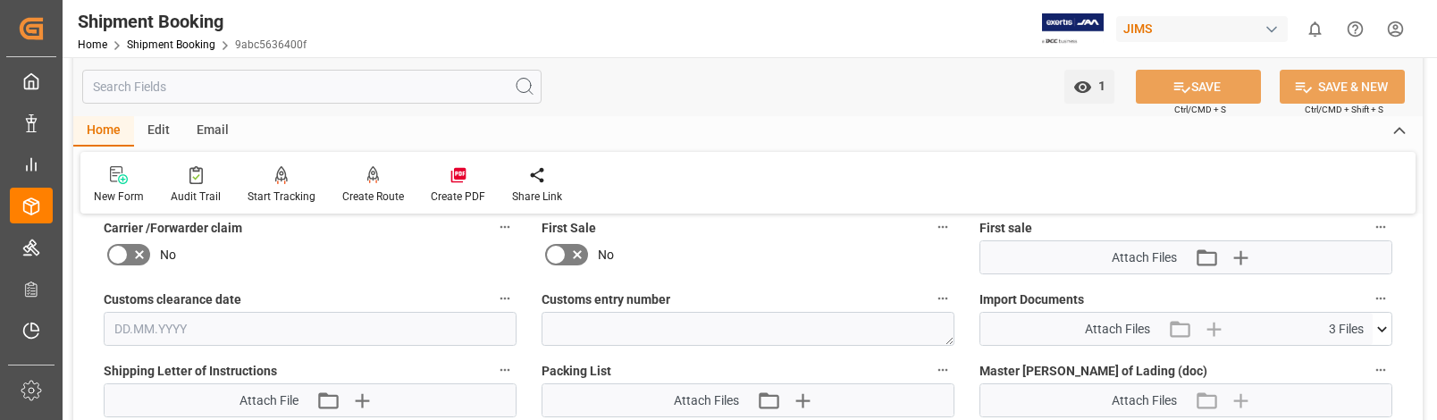
click at [1378, 332] on icon at bounding box center [1382, 329] width 19 height 19
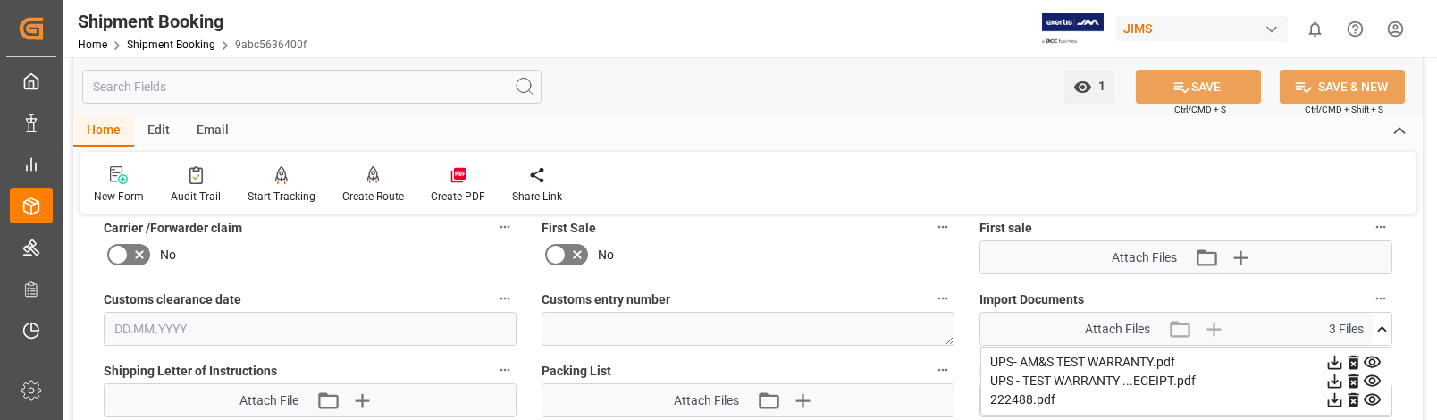
click at [1333, 398] on icon at bounding box center [1335, 400] width 19 height 19
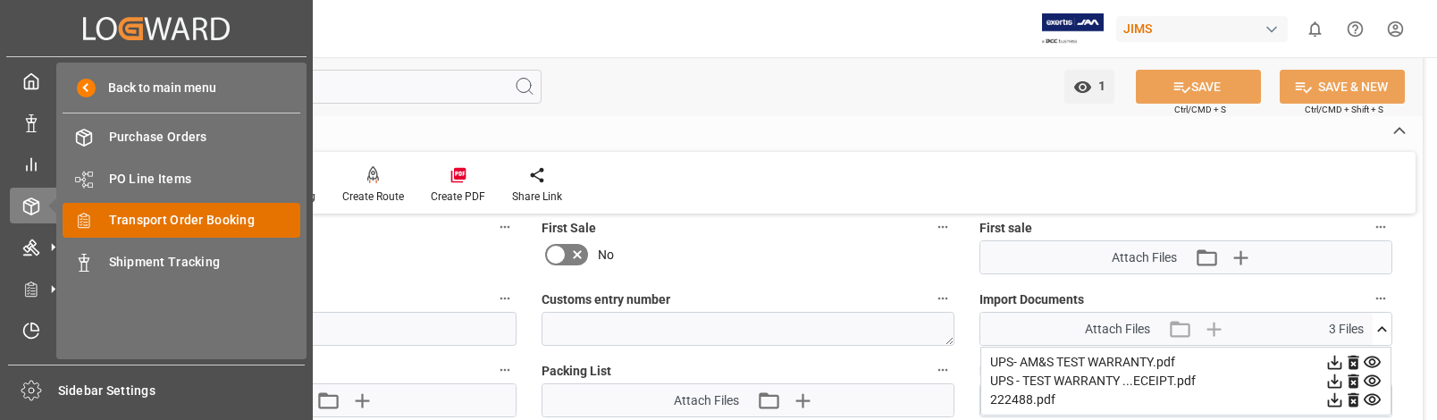
click at [190, 221] on span "Transport Order Booking" at bounding box center [205, 220] width 192 height 19
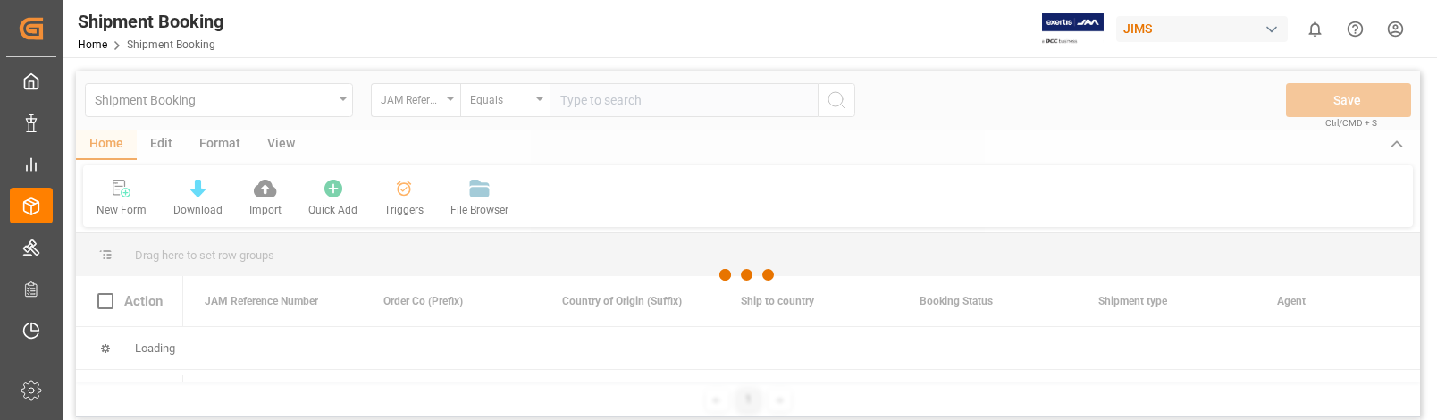
click at [628, 104] on div at bounding box center [748, 275] width 1344 height 409
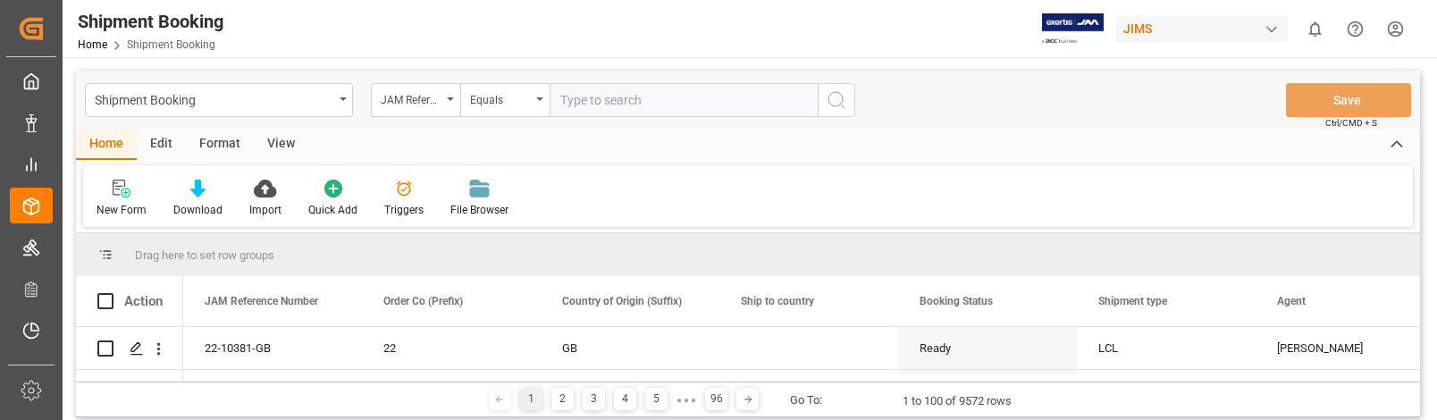
click at [653, 97] on input "text" at bounding box center [684, 100] width 268 height 34
type input "22-9073-GB"
click at [839, 91] on icon "search button" at bounding box center [836, 99] width 21 height 21
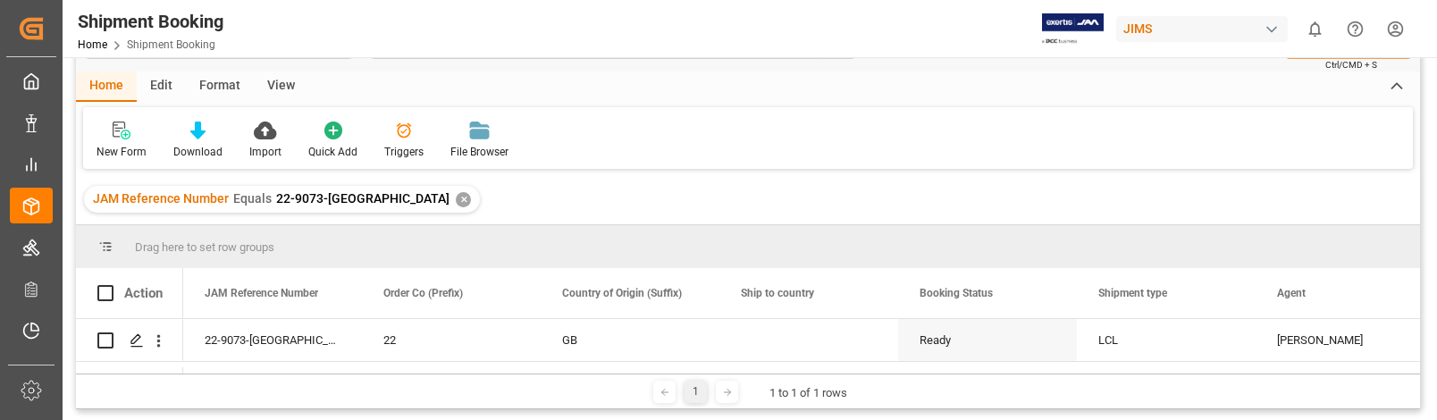
scroll to position [89, 0]
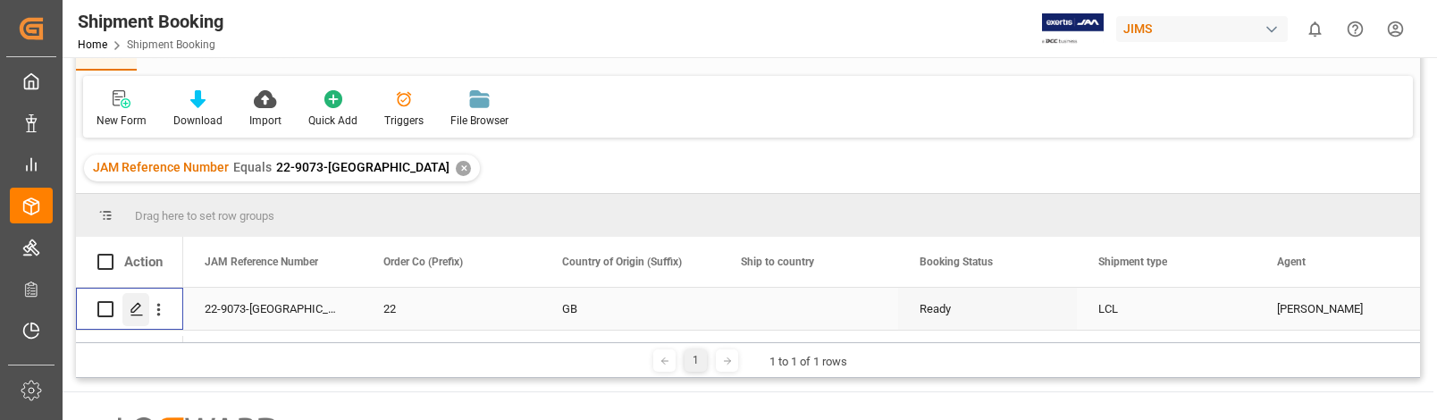
click at [133, 308] on icon "Press SPACE to select this row." at bounding box center [137, 309] width 14 height 14
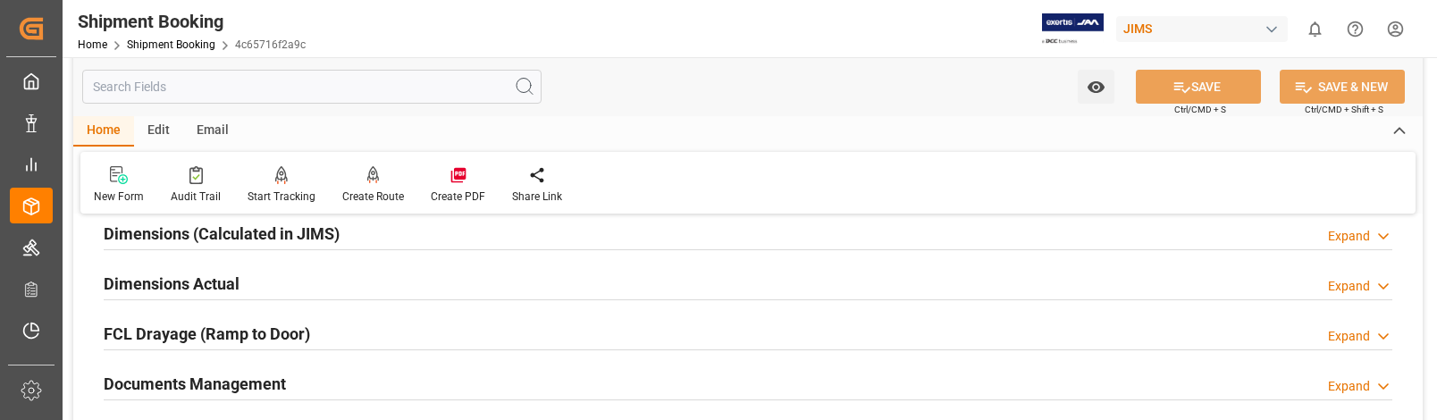
scroll to position [447, 0]
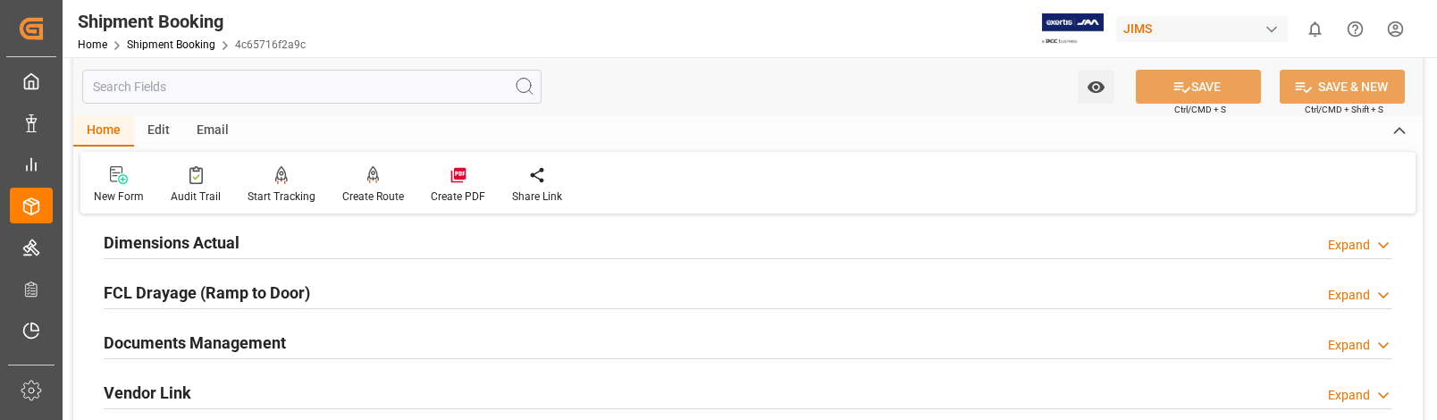
click at [1352, 345] on div "Expand" at bounding box center [1349, 345] width 42 height 19
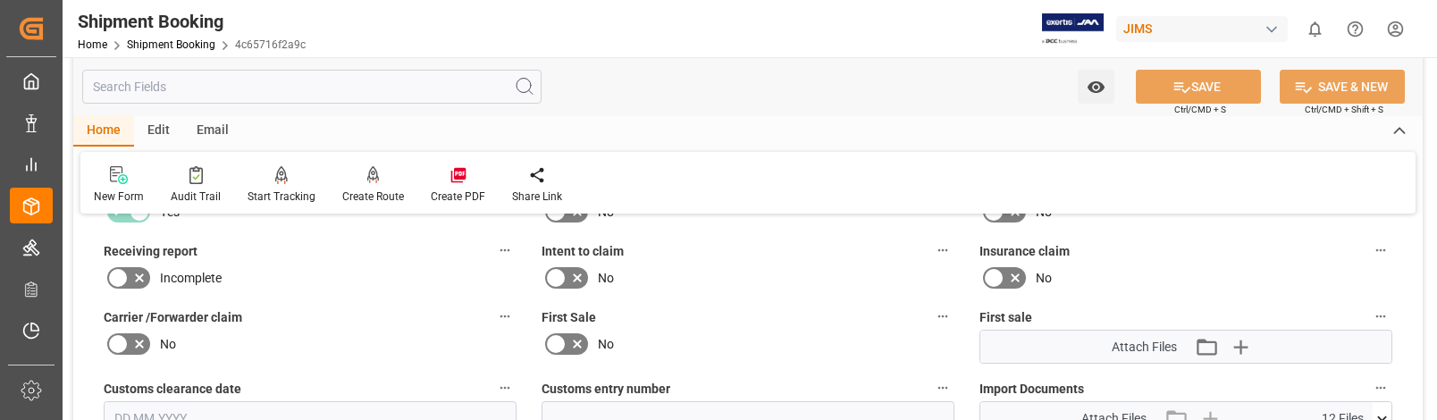
scroll to position [805, 0]
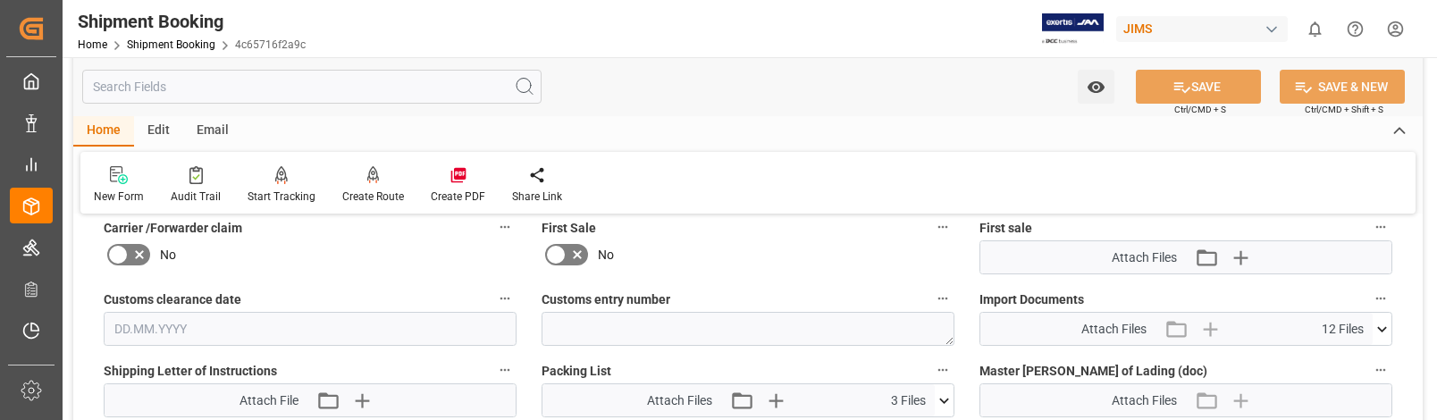
click at [1378, 332] on icon at bounding box center [1382, 329] width 19 height 19
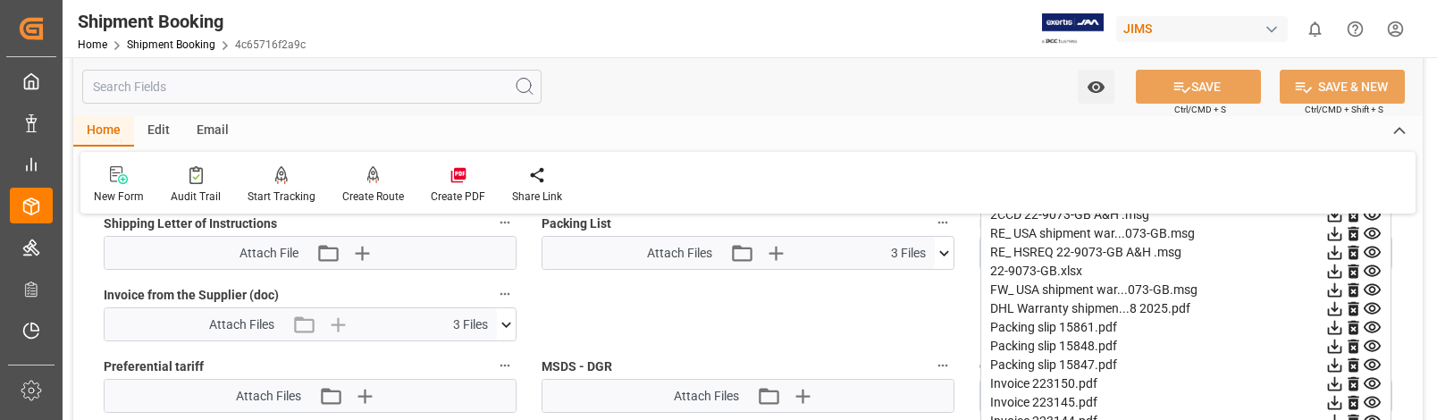
scroll to position [983, 0]
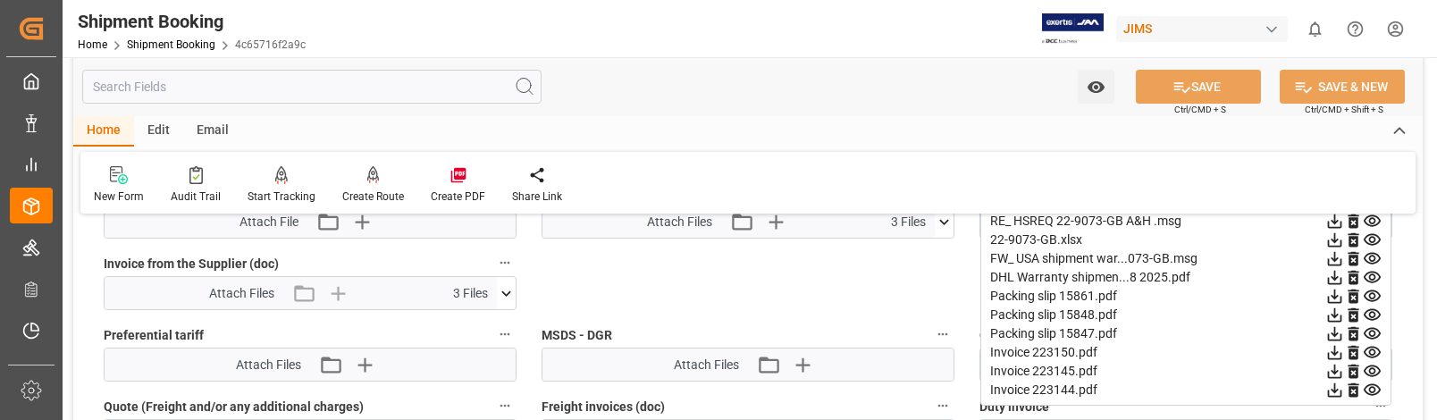
click at [1333, 353] on icon at bounding box center [1335, 353] width 14 height 14
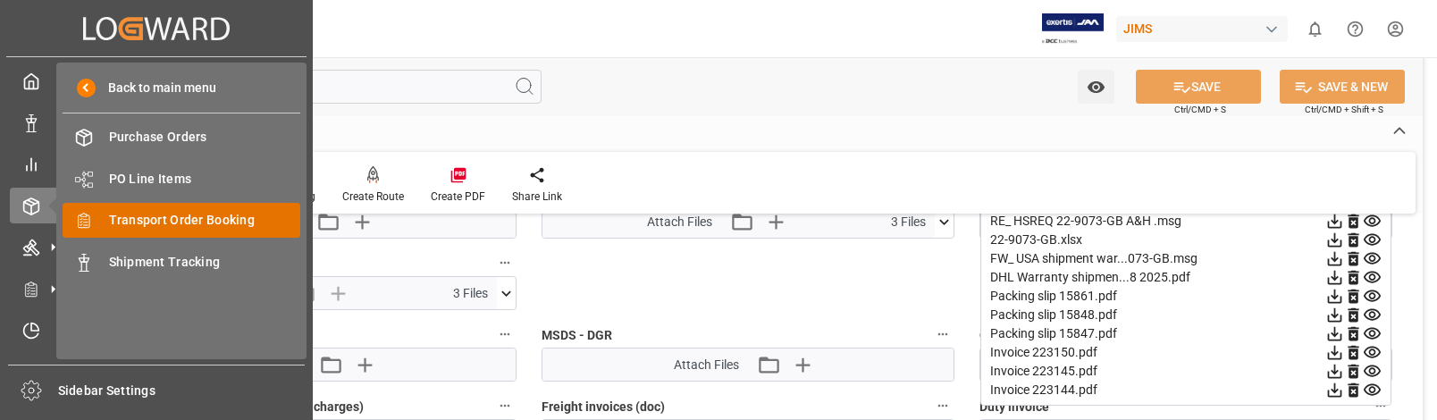
click at [187, 220] on span "Transport Order Booking" at bounding box center [205, 220] width 192 height 19
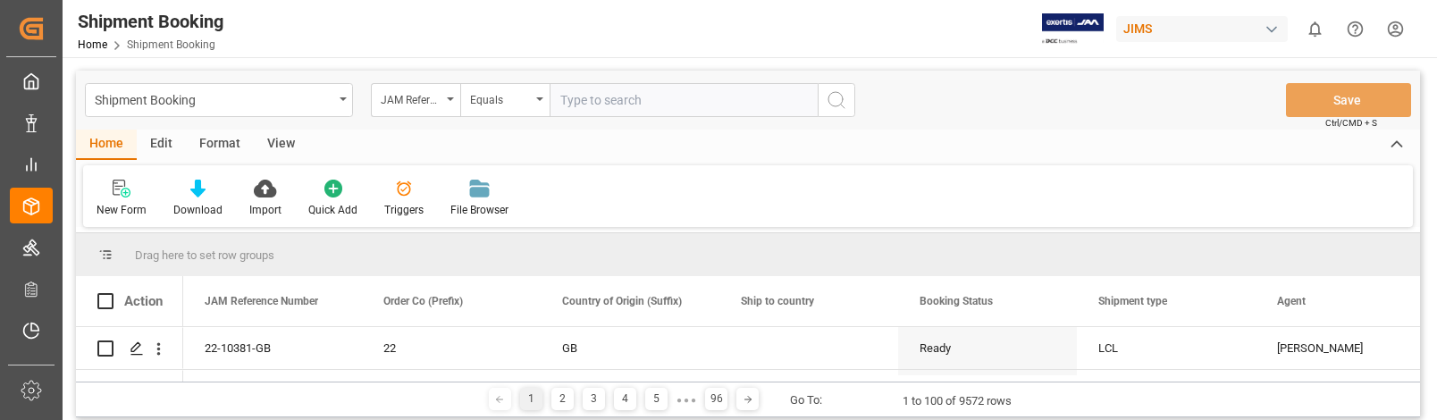
click at [629, 98] on input "text" at bounding box center [684, 100] width 268 height 34
type input "22-9321-CN"
click at [830, 98] on icon "search button" at bounding box center [836, 99] width 21 height 21
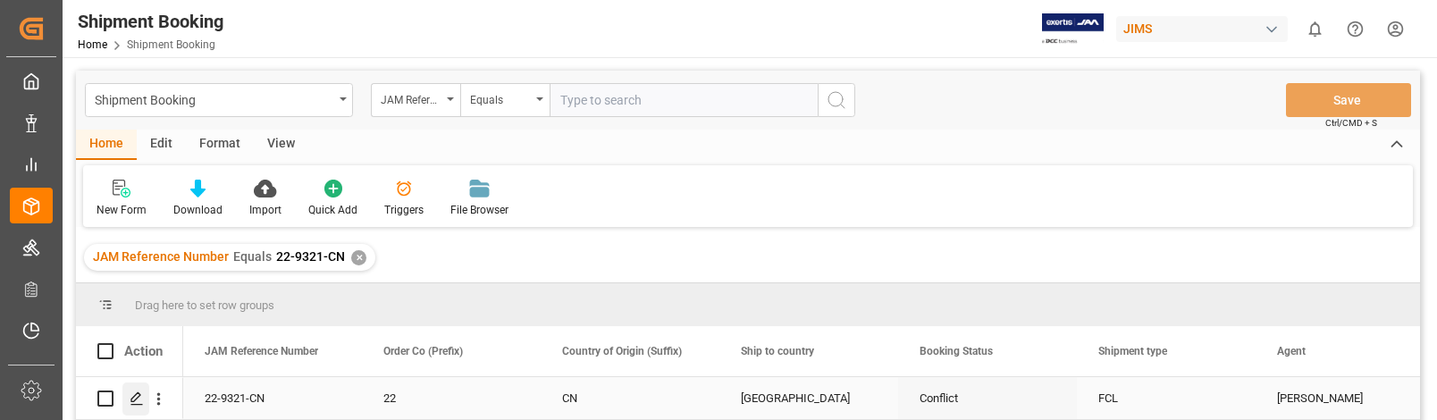
click at [132, 396] on icon "Press SPACE to select this row." at bounding box center [137, 399] width 14 height 14
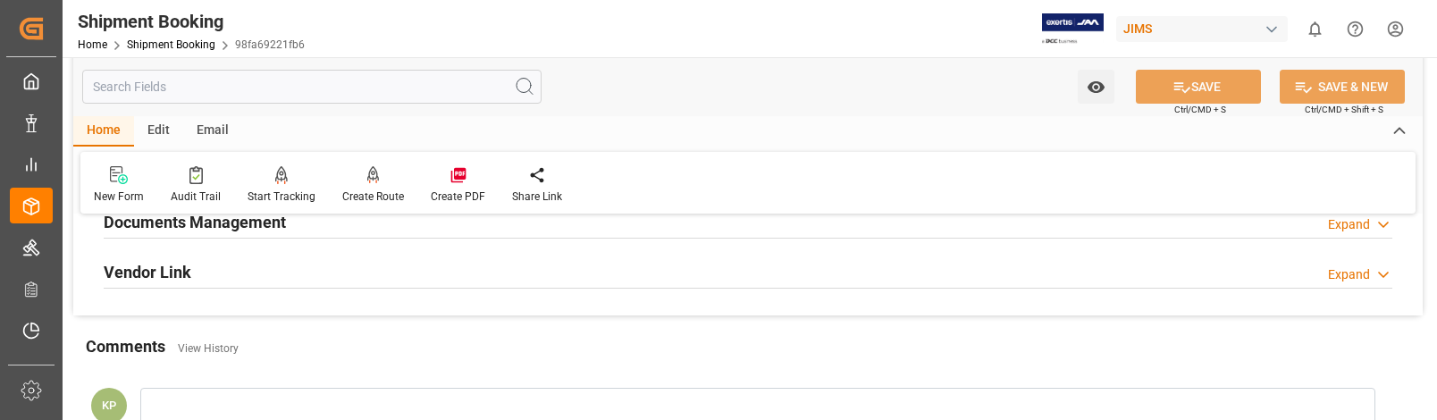
scroll to position [536, 0]
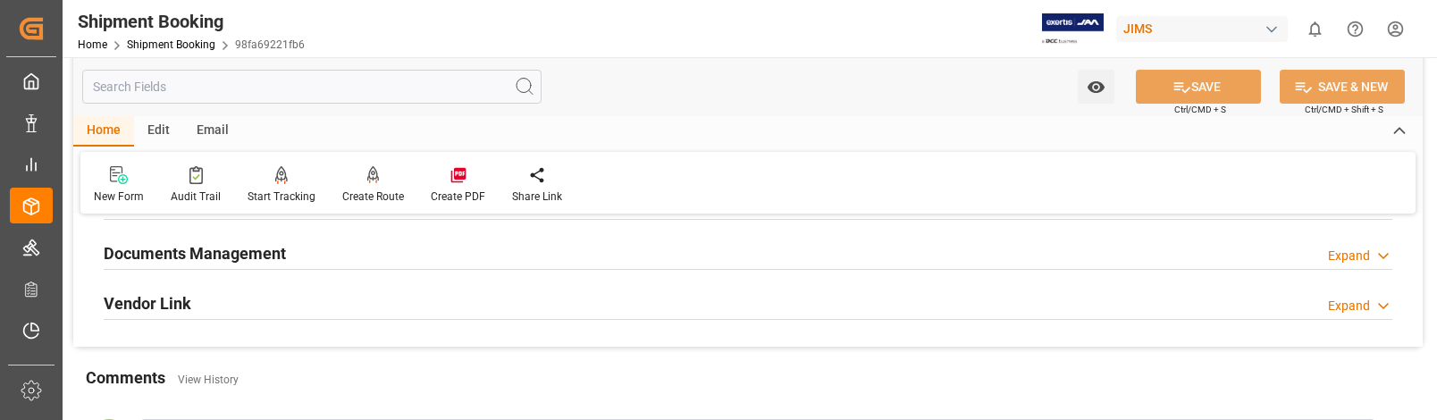
click at [1348, 255] on div "Expand" at bounding box center [1349, 256] width 42 height 19
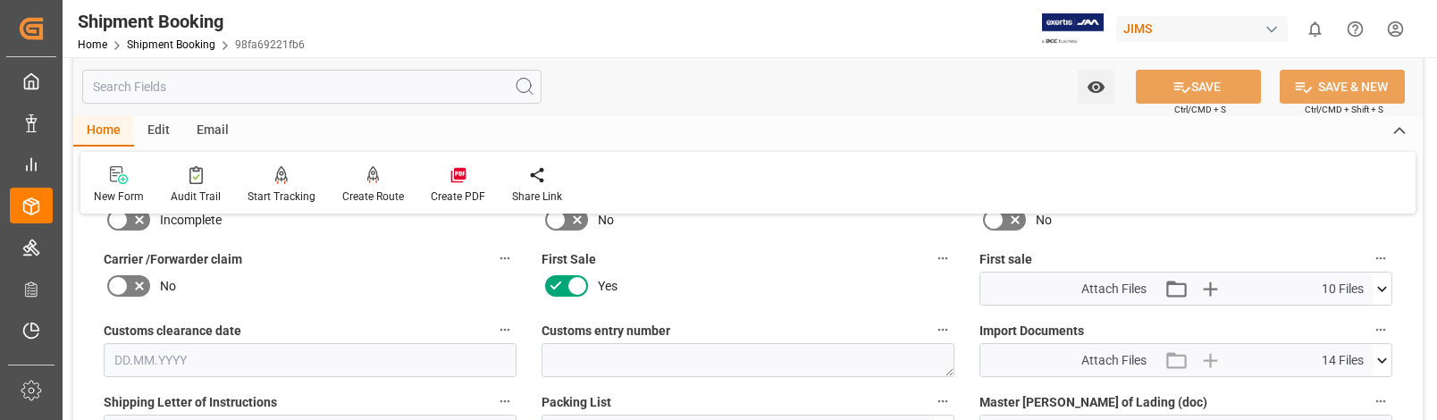
scroll to position [805, 0]
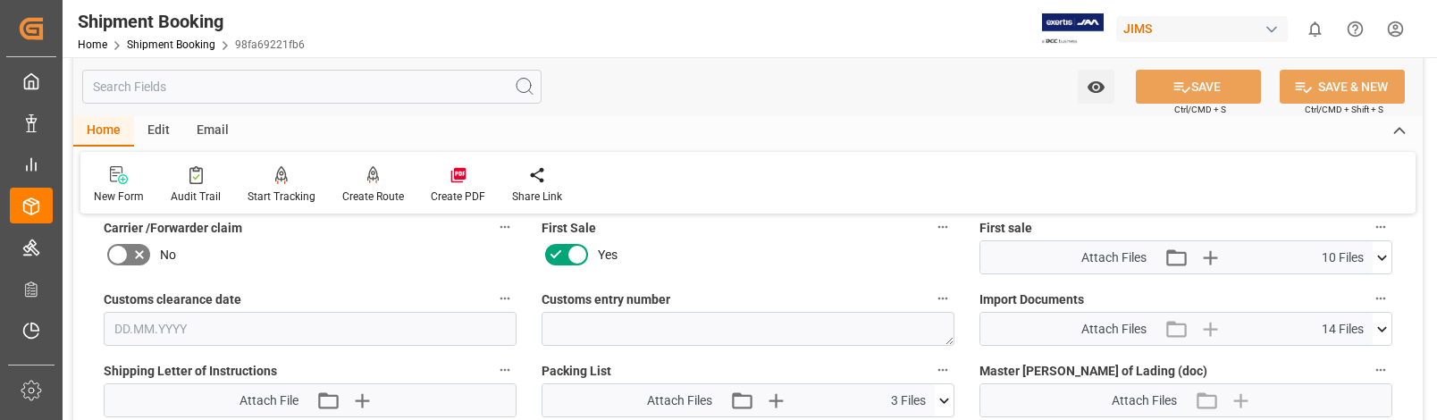
click at [1378, 327] on icon at bounding box center [1382, 329] width 19 height 19
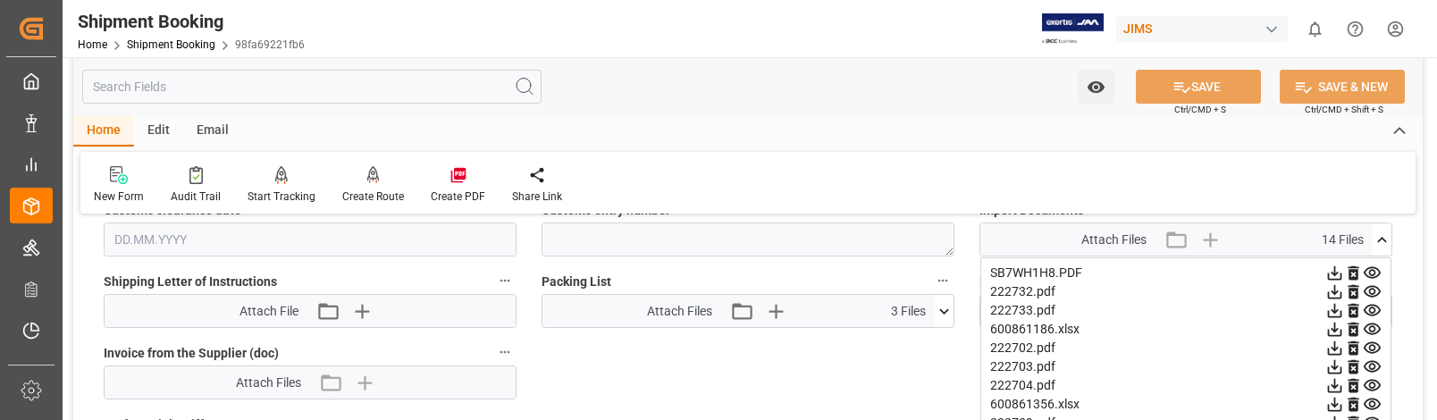
scroll to position [983, 0]
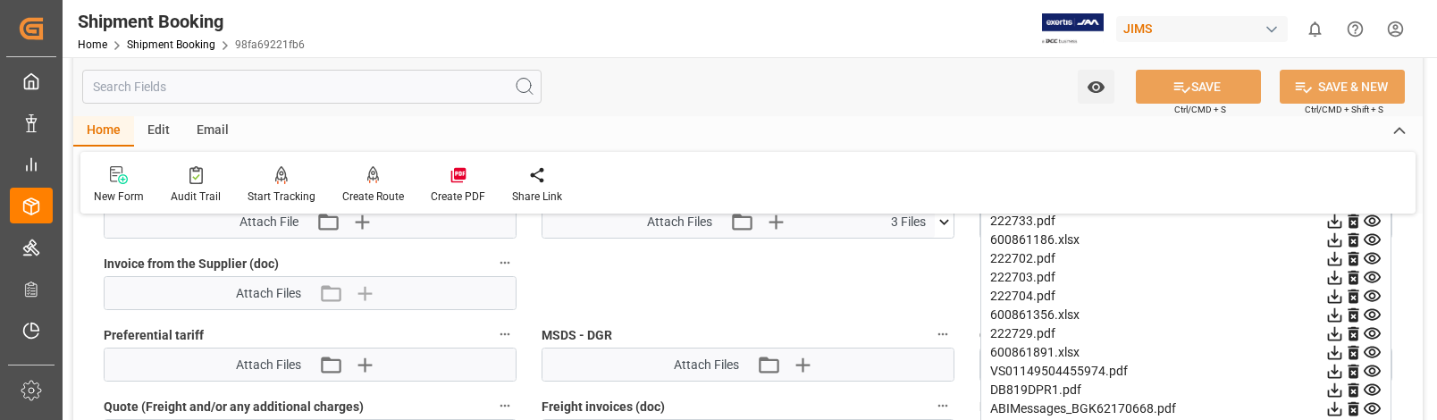
click at [1336, 277] on icon at bounding box center [1335, 278] width 14 height 14
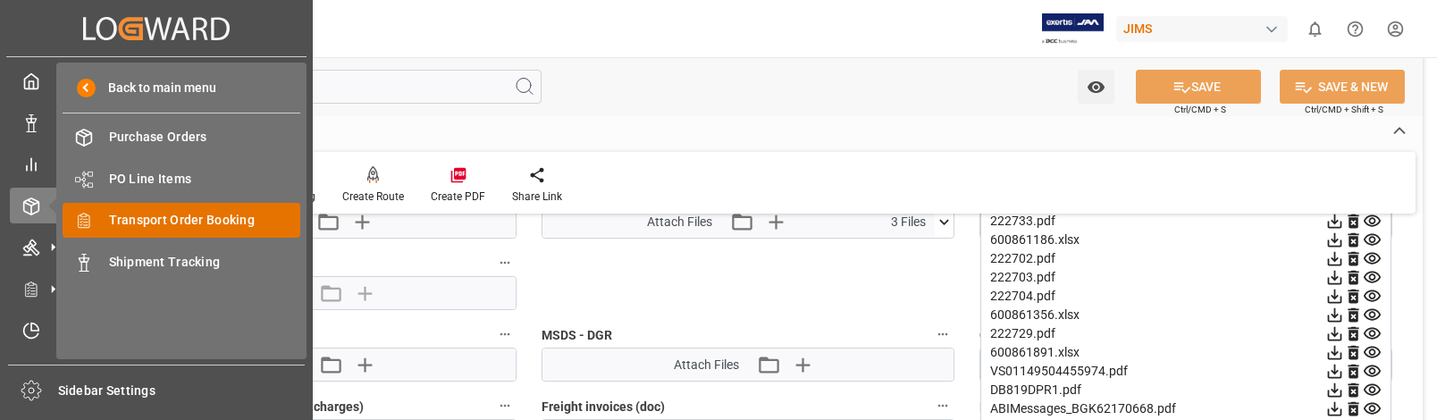
click at [202, 220] on span "Transport Order Booking" at bounding box center [205, 220] width 192 height 19
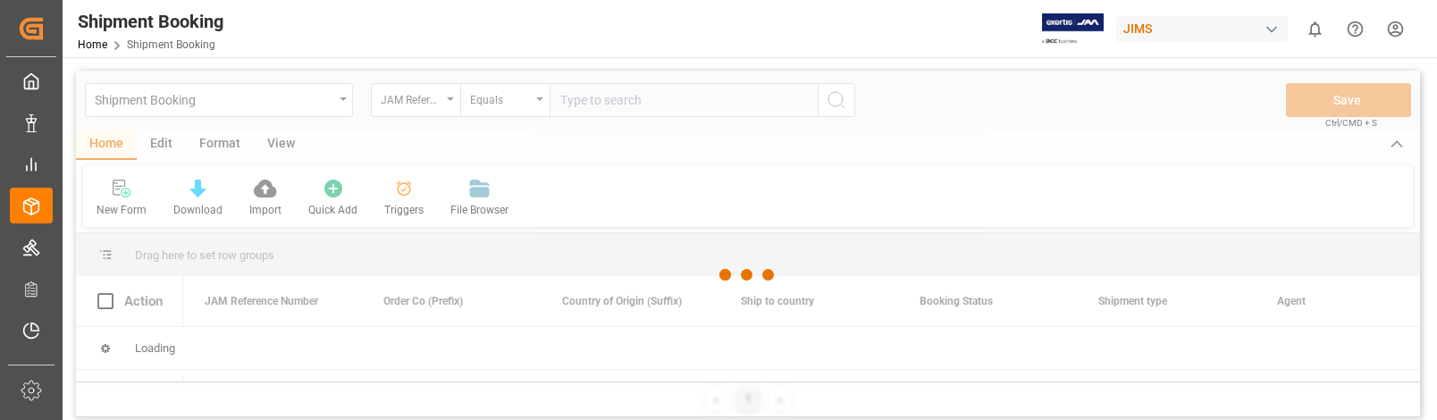
click at [619, 105] on div at bounding box center [748, 275] width 1344 height 409
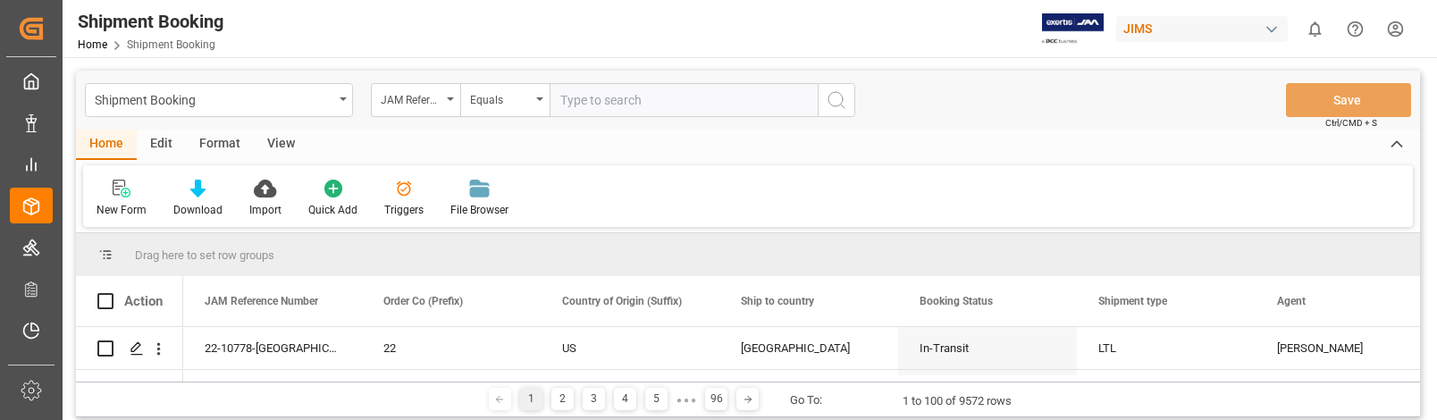
click at [635, 97] on input "text" at bounding box center [684, 100] width 268 height 34
type input "22-9907-CN"
click at [834, 98] on icon "search button" at bounding box center [836, 99] width 21 height 21
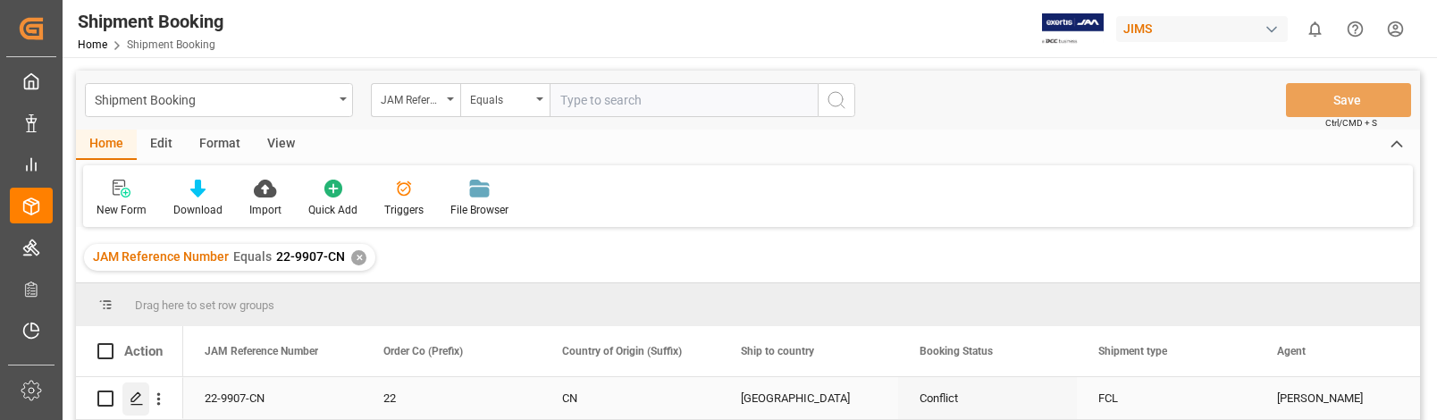
click at [139, 400] on icon "Press SPACE to select this row." at bounding box center [137, 399] width 14 height 14
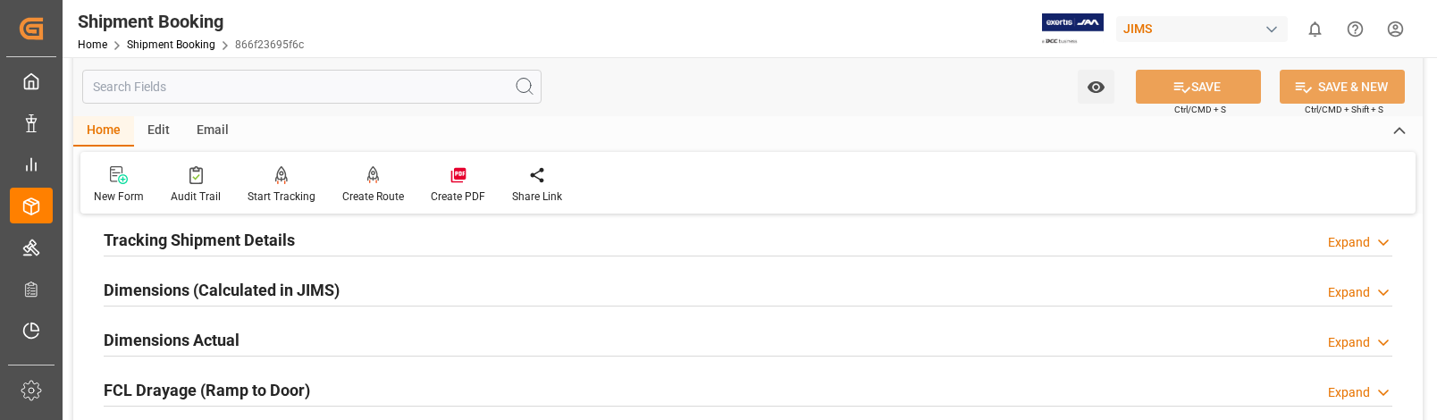
scroll to position [447, 0]
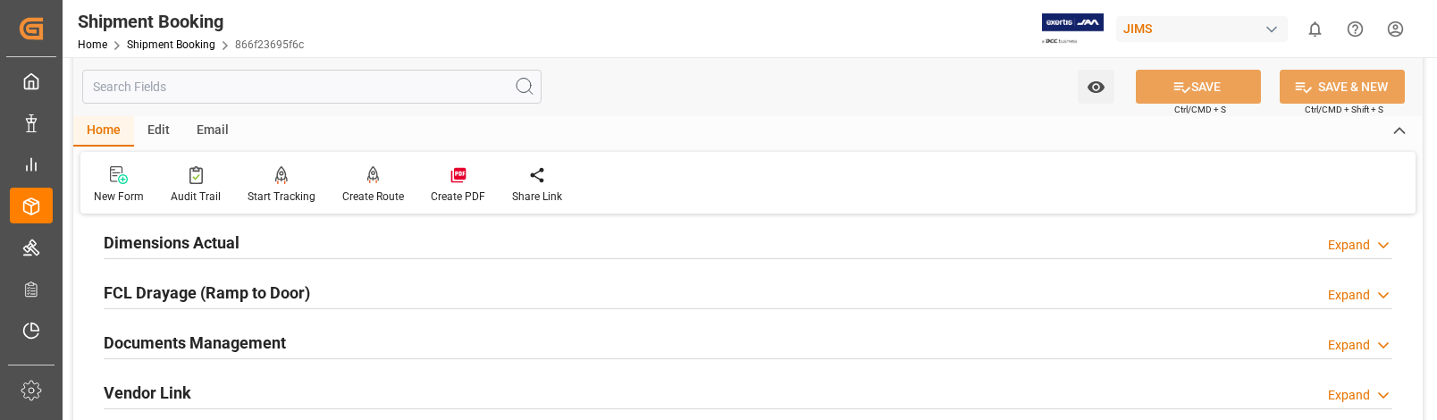
click at [1363, 343] on div "Expand" at bounding box center [1349, 345] width 42 height 19
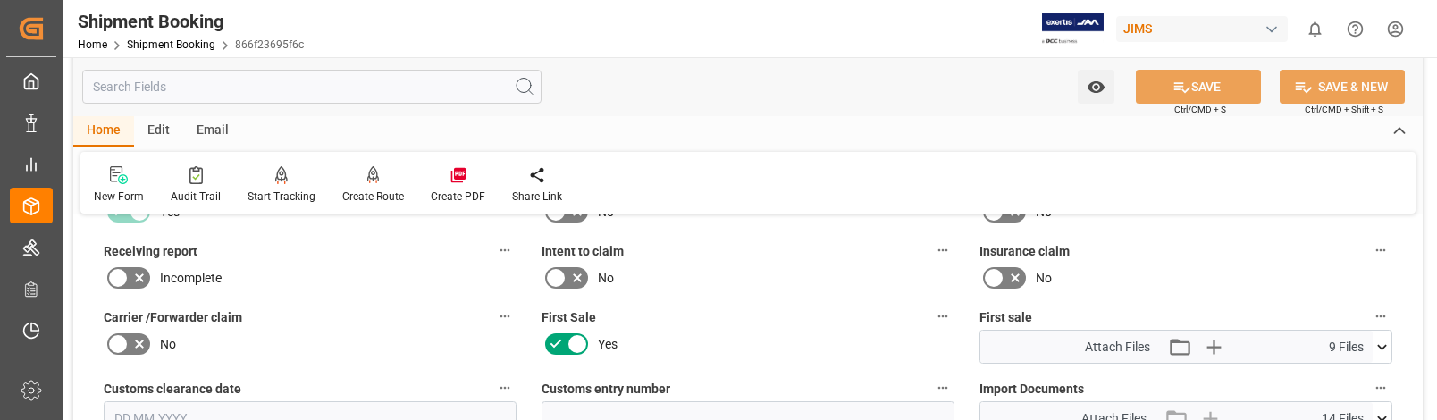
scroll to position [805, 0]
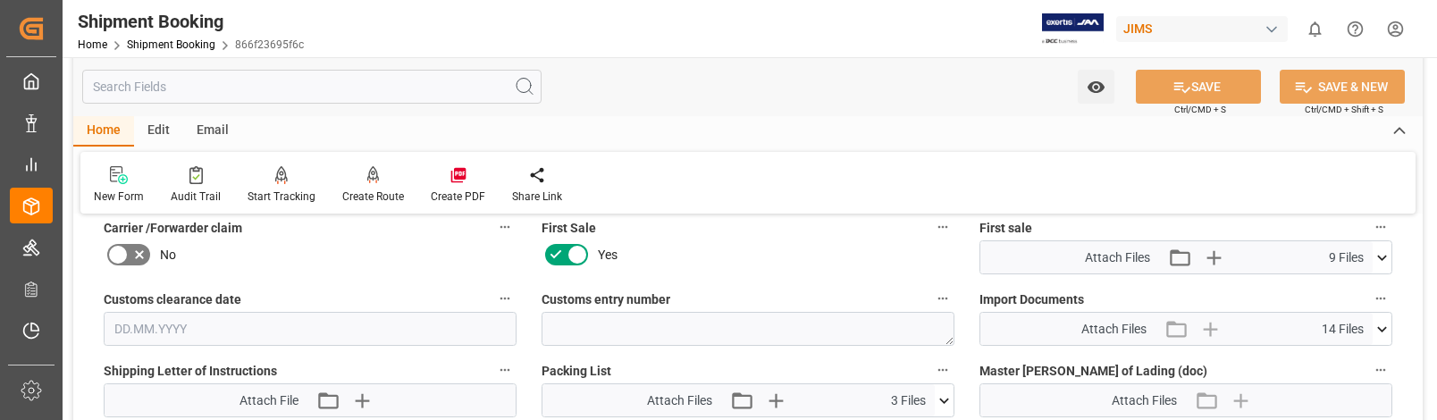
click at [1378, 327] on icon at bounding box center [1382, 329] width 19 height 19
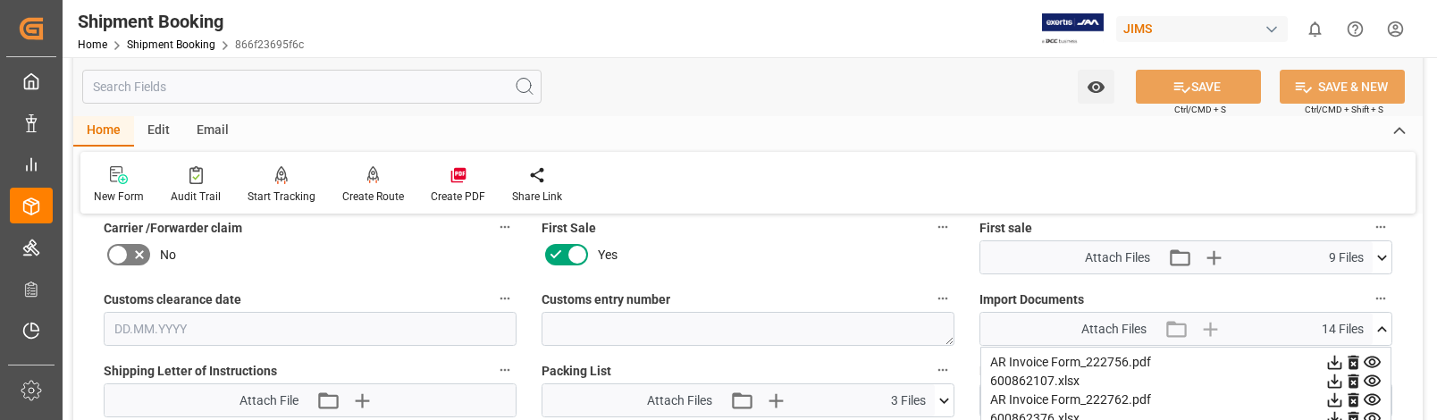
scroll to position [894, 0]
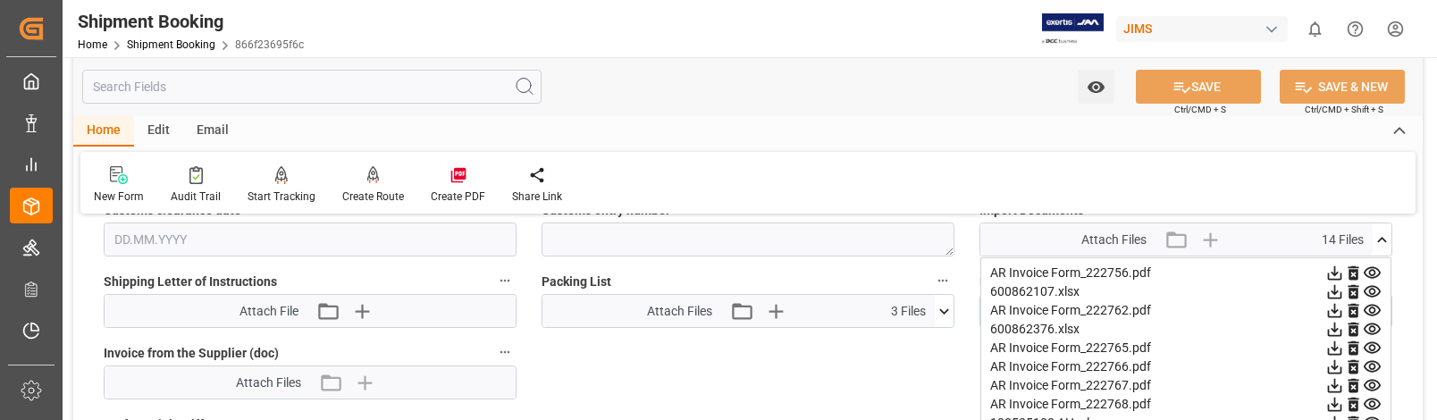
click at [1335, 271] on icon at bounding box center [1335, 273] width 14 height 14
click at [1335, 350] on icon at bounding box center [1335, 348] width 14 height 14
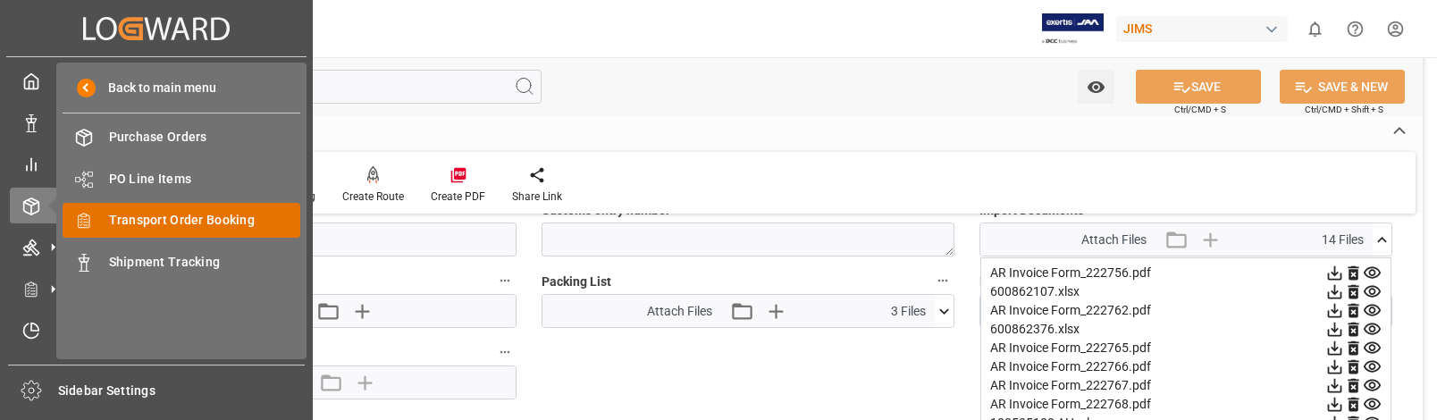
click at [182, 221] on span "Transport Order Booking" at bounding box center [205, 220] width 192 height 19
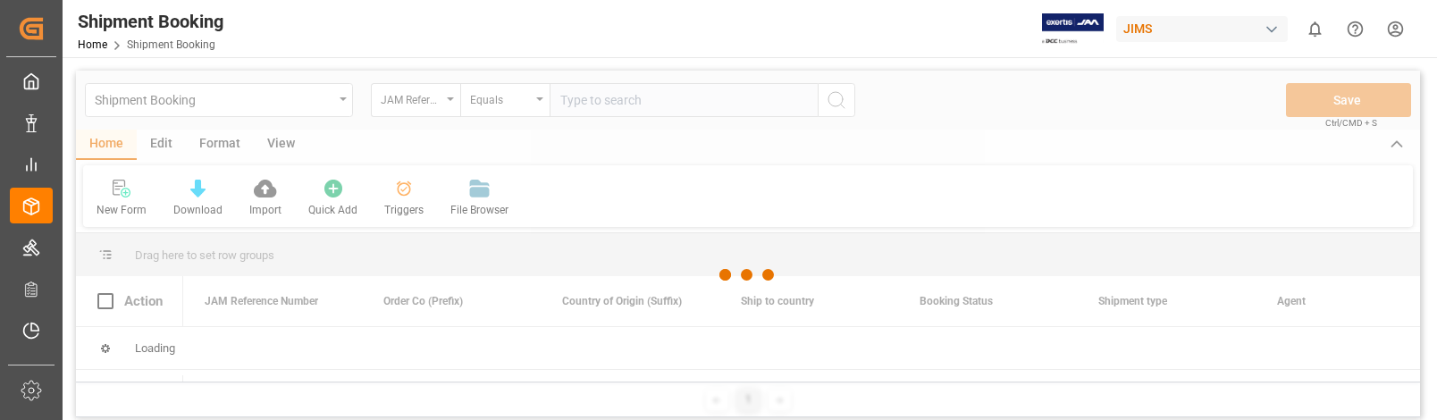
click at [680, 101] on div at bounding box center [748, 275] width 1344 height 409
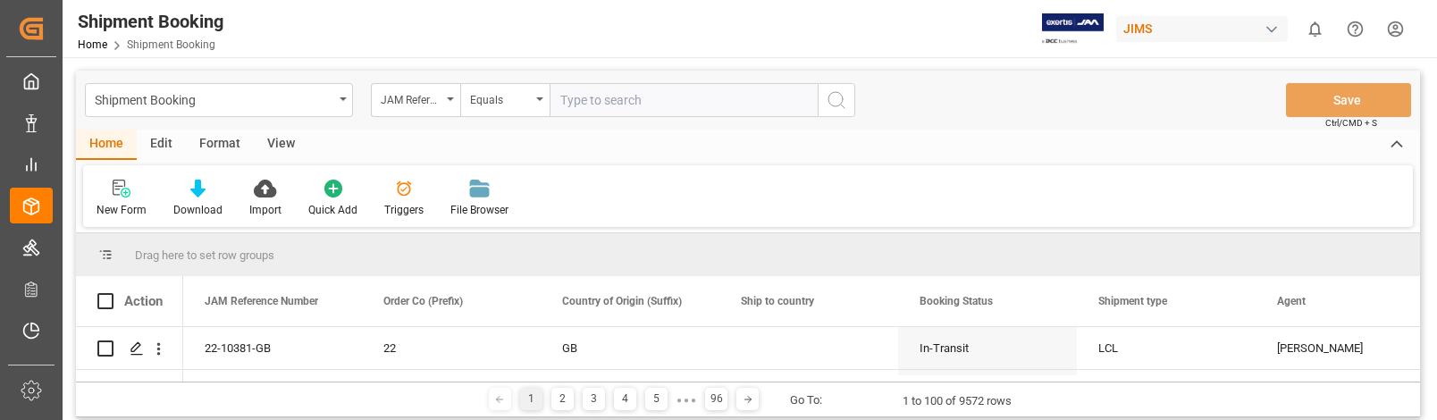
click at [681, 100] on input "text" at bounding box center [684, 100] width 268 height 34
type input "22-9908-CN"
click at [836, 97] on icon "search button" at bounding box center [836, 99] width 21 height 21
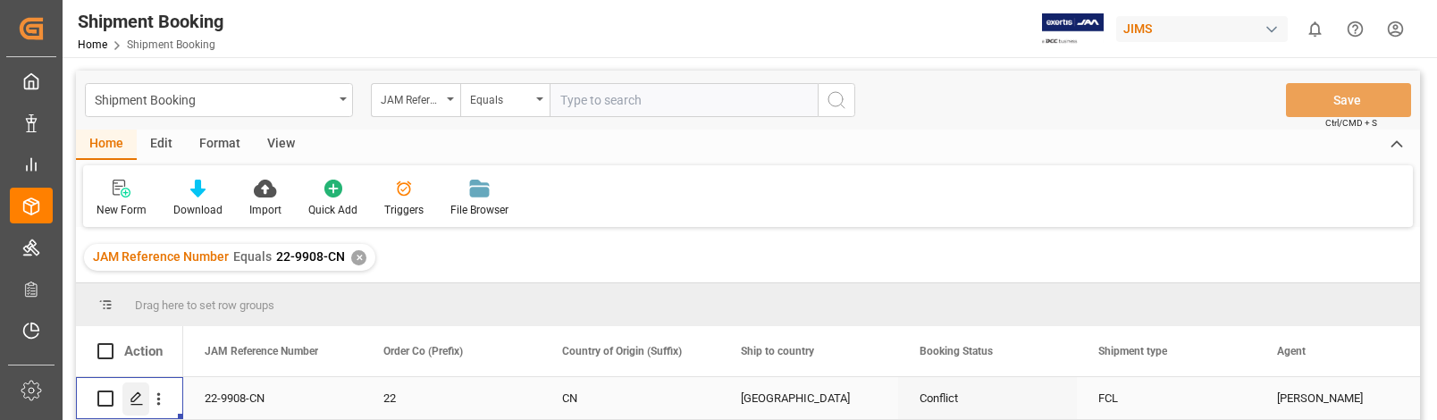
click at [138, 395] on icon "Press SPACE to select this row." at bounding box center [137, 399] width 14 height 14
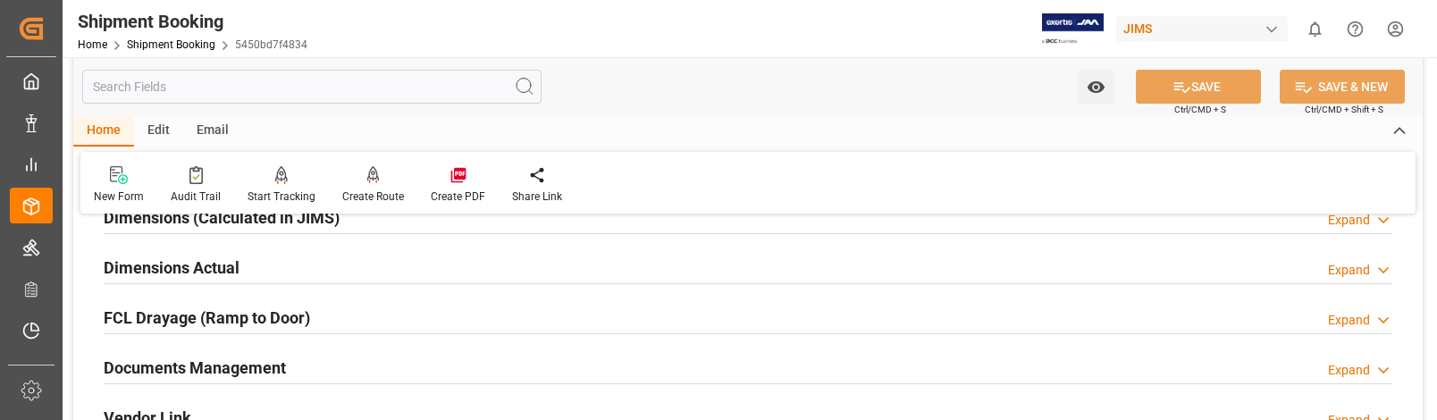
scroll to position [536, 0]
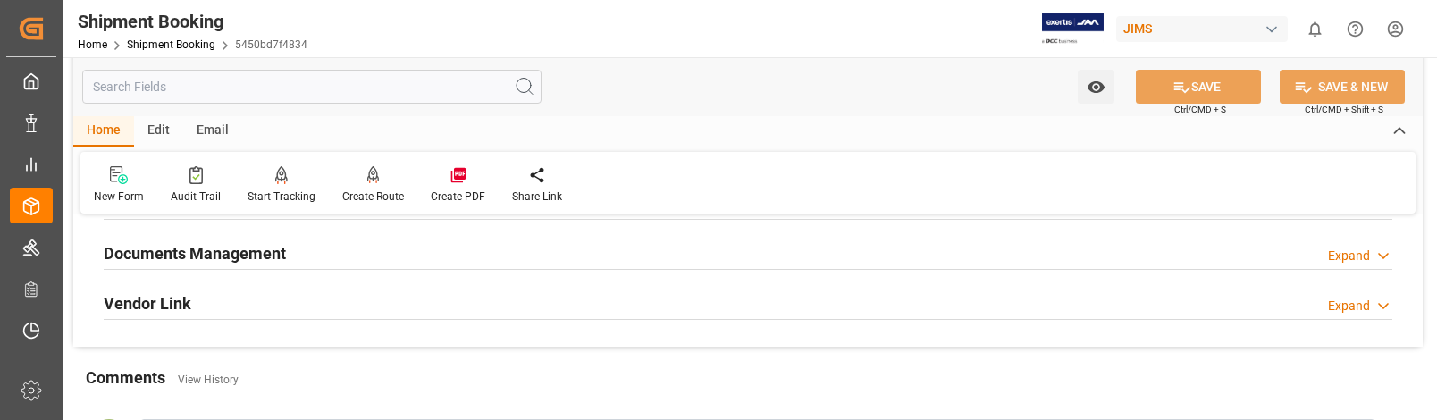
click at [1354, 249] on div "Expand" at bounding box center [1349, 256] width 42 height 19
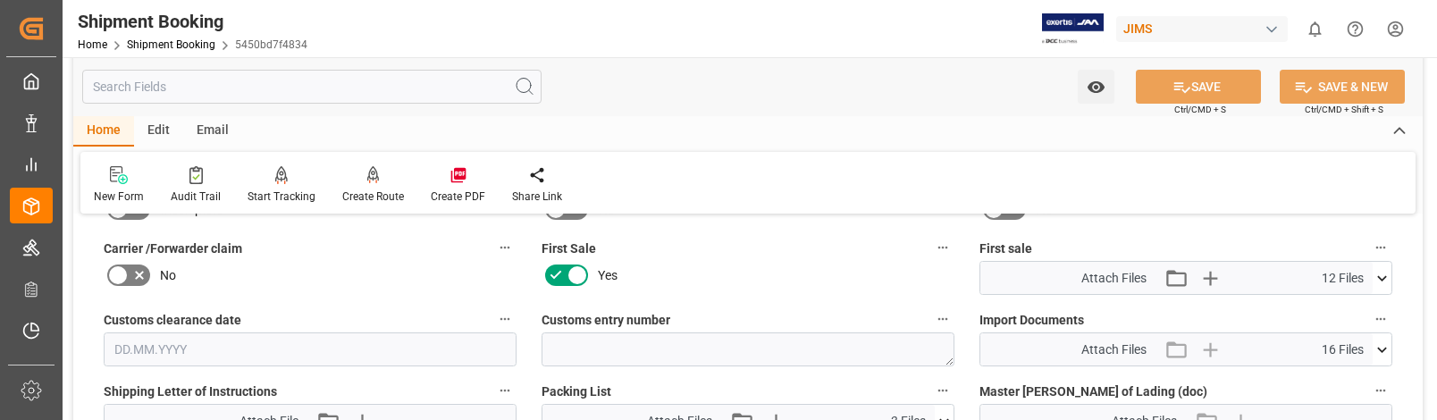
scroll to position [805, 0]
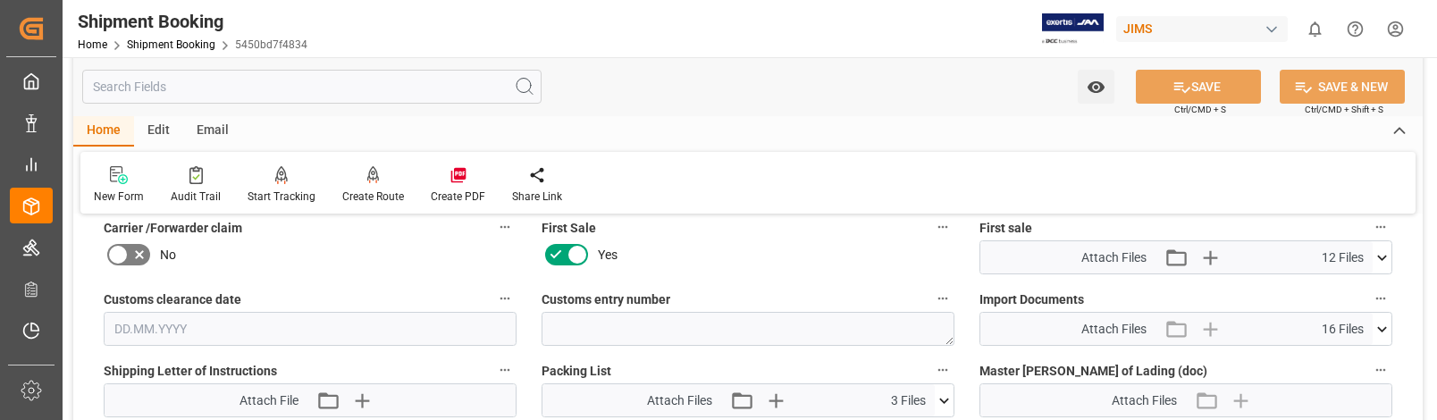
click at [1378, 328] on icon at bounding box center [1383, 328] width 10 height 5
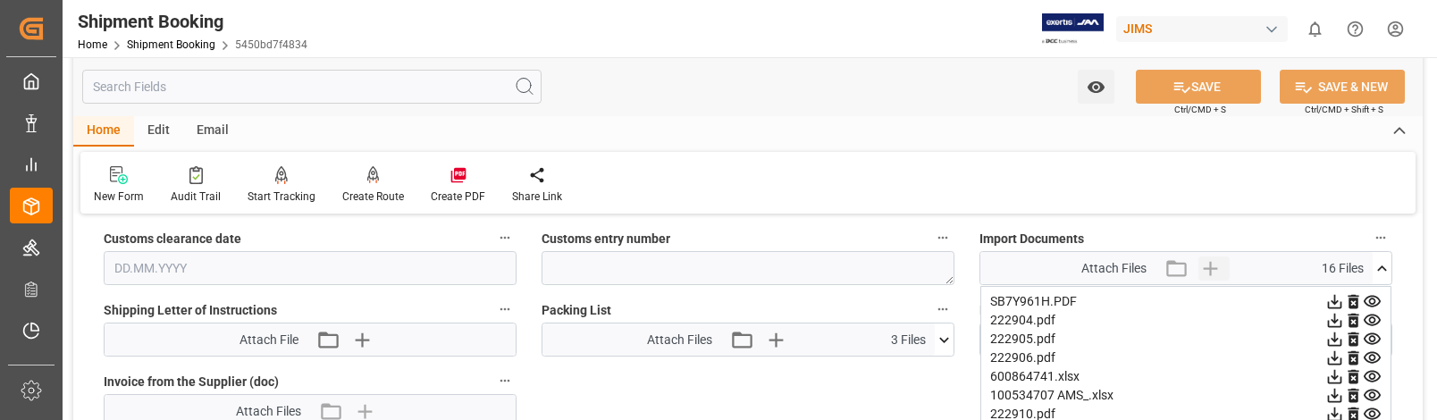
scroll to position [894, 0]
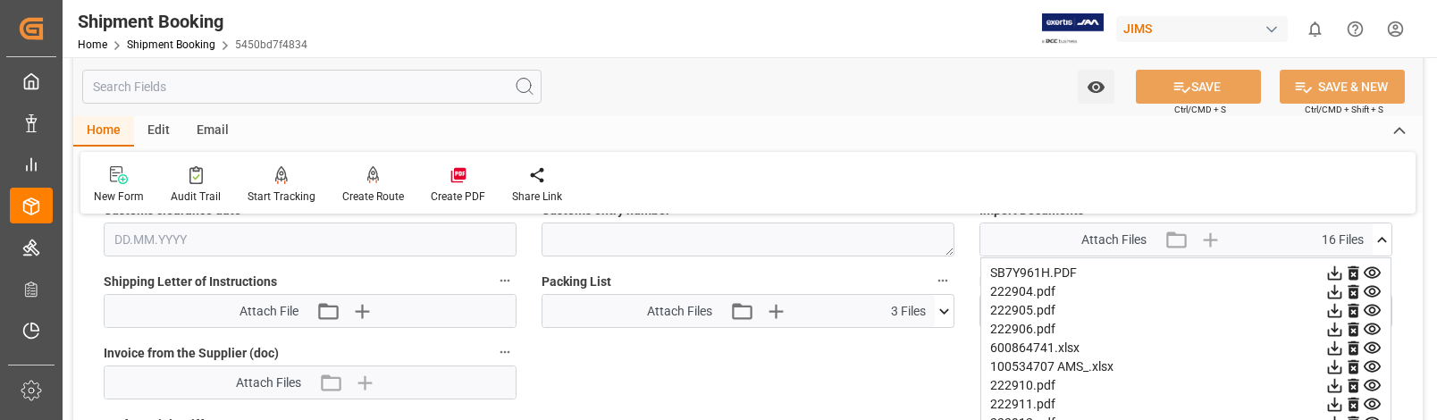
click at [1335, 314] on icon at bounding box center [1335, 310] width 19 height 19
click at [1336, 388] on icon at bounding box center [1335, 385] width 19 height 19
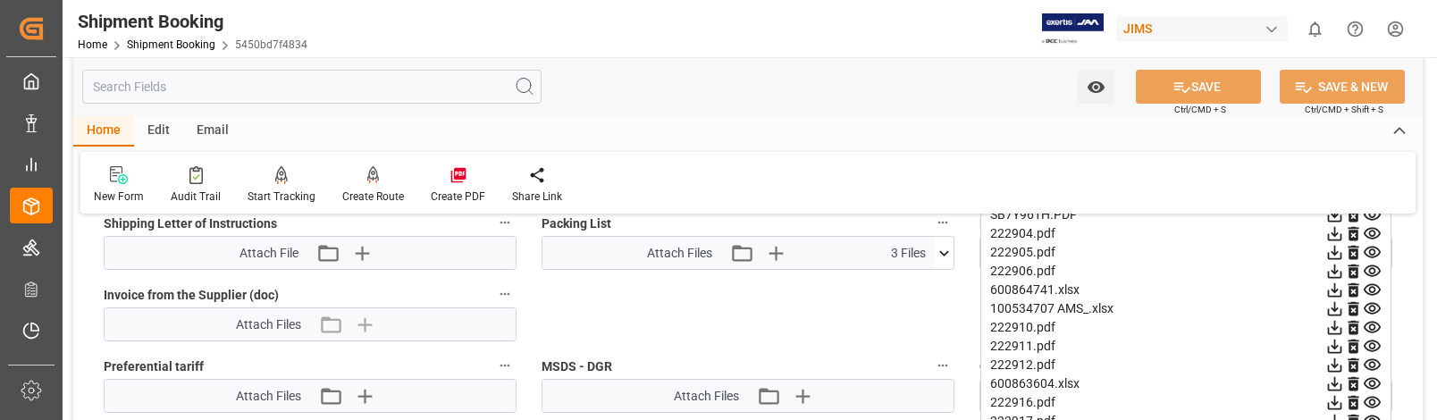
scroll to position [983, 0]
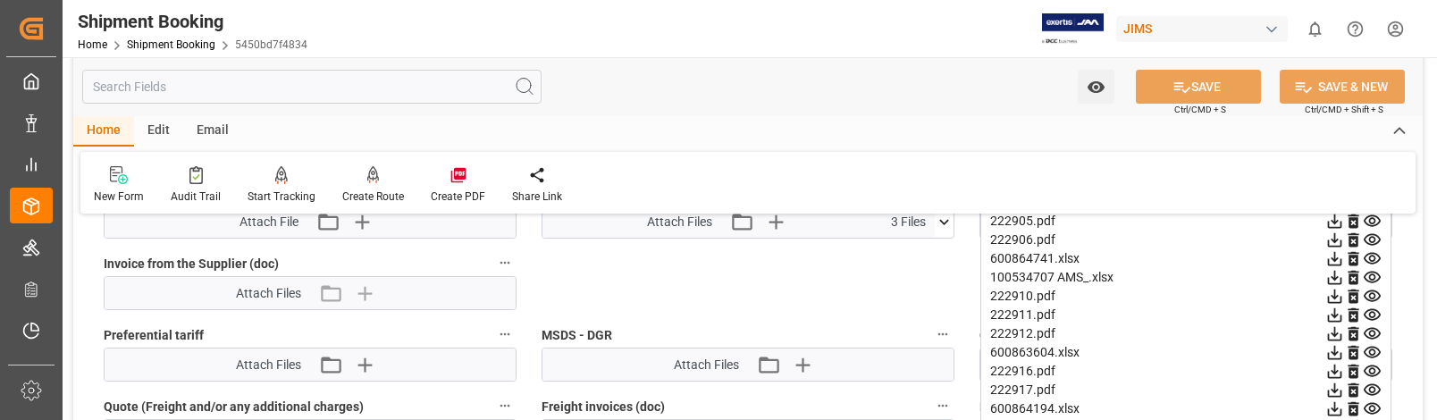
click at [1338, 315] on icon at bounding box center [1335, 315] width 19 height 19
click at [1336, 331] on icon at bounding box center [1335, 333] width 19 height 19
click at [1336, 367] on icon at bounding box center [1335, 371] width 19 height 19
